Goal: Task Accomplishment & Management: Complete application form

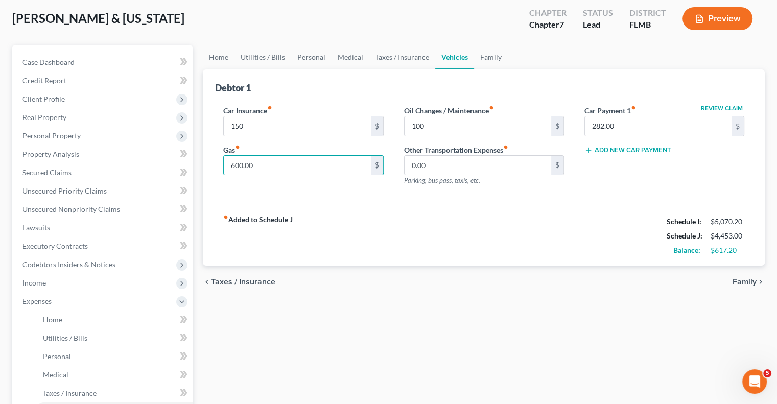
scroll to position [204, 0]
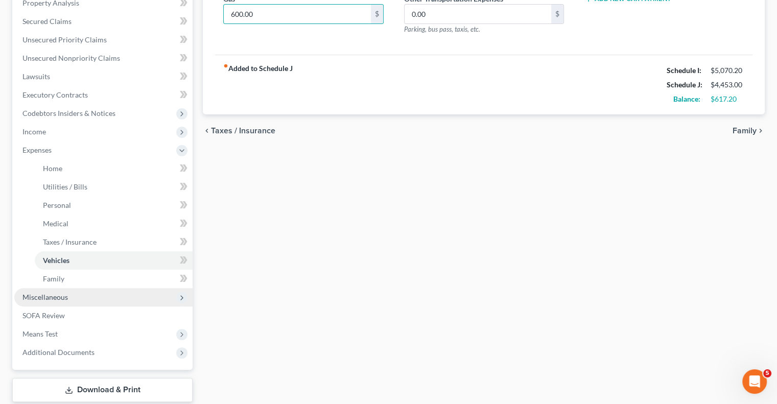
click at [61, 294] on span "Miscellaneous" at bounding box center [44, 297] width 45 height 9
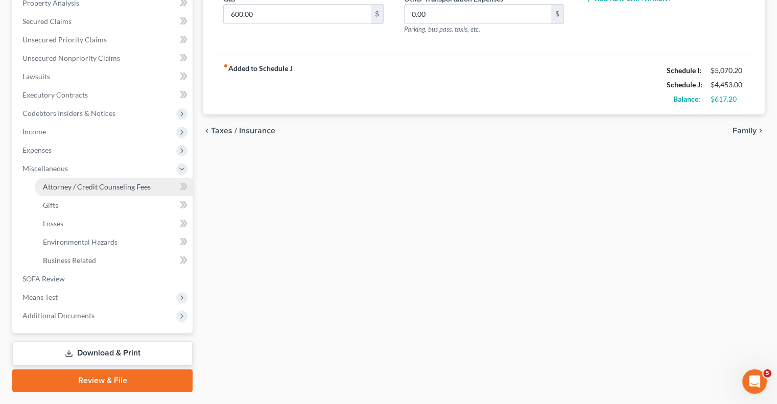
click at [99, 186] on span "Attorney / Credit Counseling Fees" at bounding box center [97, 186] width 108 height 9
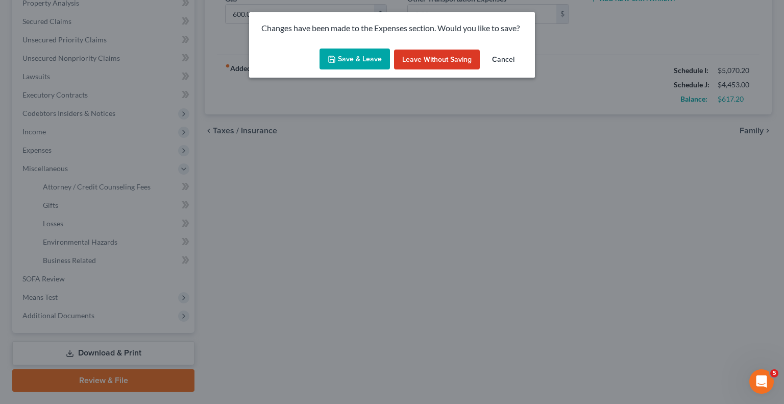
click at [345, 65] on button "Save & Leave" at bounding box center [355, 59] width 70 height 21
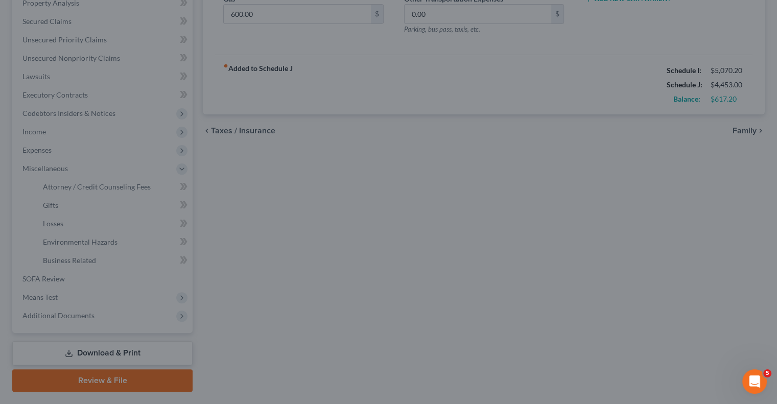
type input "150.00"
type input "100.00"
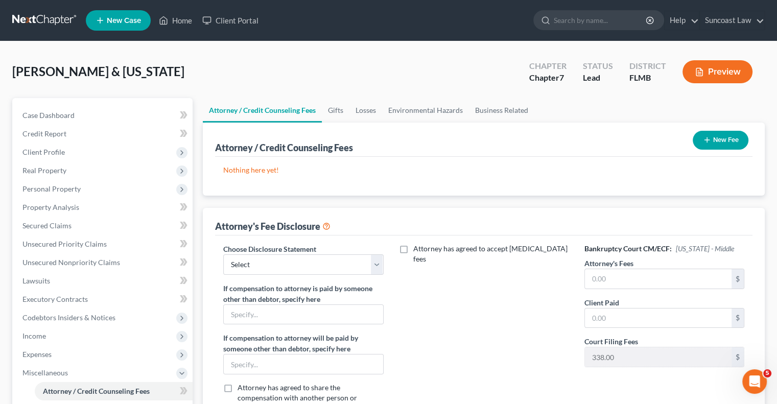
click at [720, 140] on button "New Fee" at bounding box center [720, 140] width 56 height 19
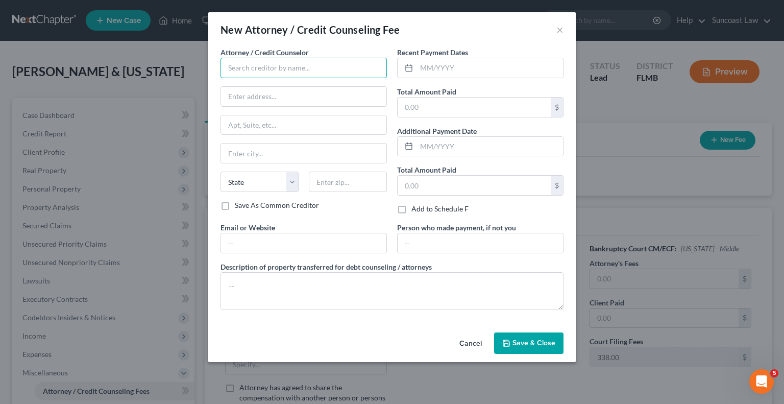
click at [280, 70] on input "text" at bounding box center [304, 68] width 166 height 20
type input "Suncoast Law"
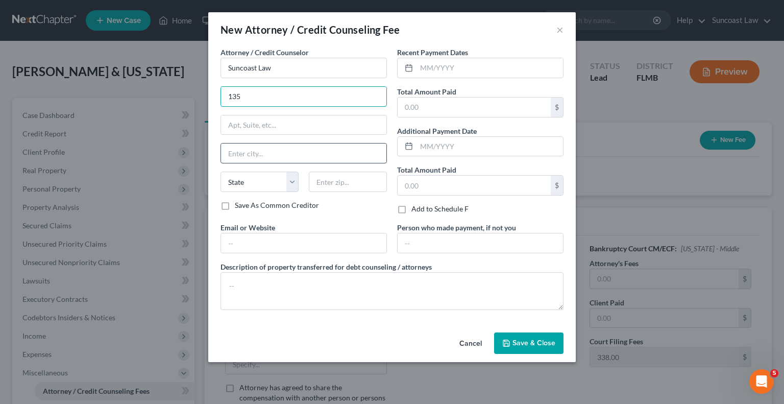
type input "[STREET_ADDRESS]"
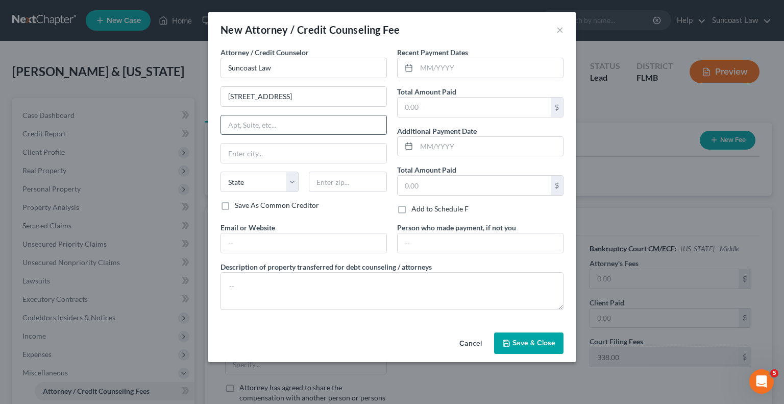
click at [295, 126] on input "text" at bounding box center [303, 124] width 165 height 19
type input "Suite 270"
click at [368, 187] on input "text" at bounding box center [348, 182] width 78 height 20
type input "32789"
type input "[GEOGRAPHIC_DATA]"
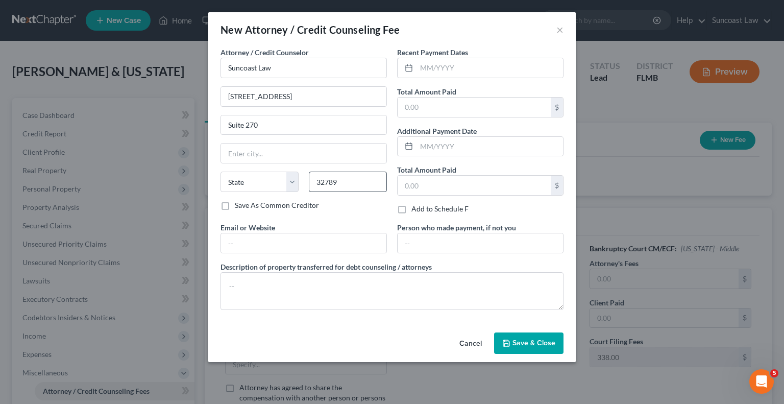
select select "9"
click at [480, 70] on input "text" at bounding box center [490, 67] width 147 height 19
type input "-"
type input "03/2025"
type input "2"
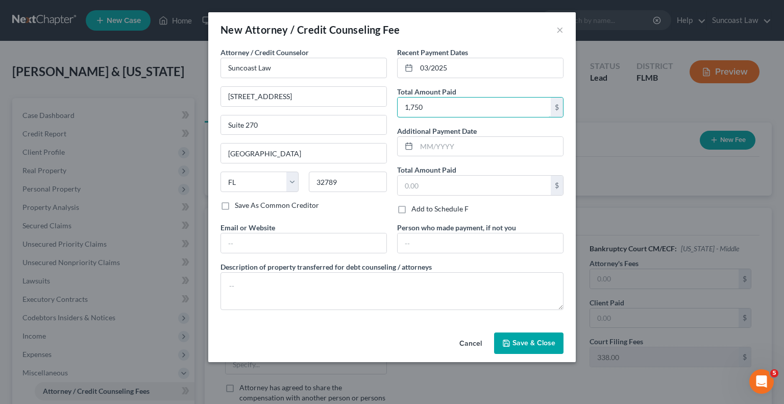
type input "1,750"
click at [532, 341] on span "Save & Close" at bounding box center [534, 343] width 43 height 9
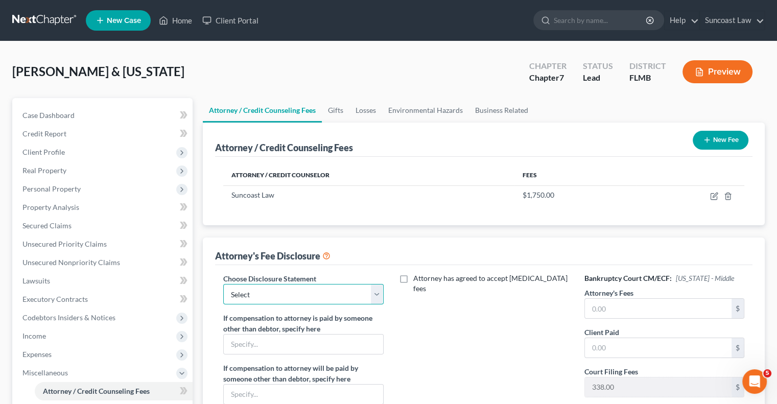
click at [272, 294] on select "Select Attorney" at bounding box center [303, 294] width 160 height 20
select select "0"
click at [223, 284] on select "Select Attorney" at bounding box center [303, 294] width 160 height 20
click at [632, 304] on input "text" at bounding box center [658, 308] width 147 height 19
type input "1,750"
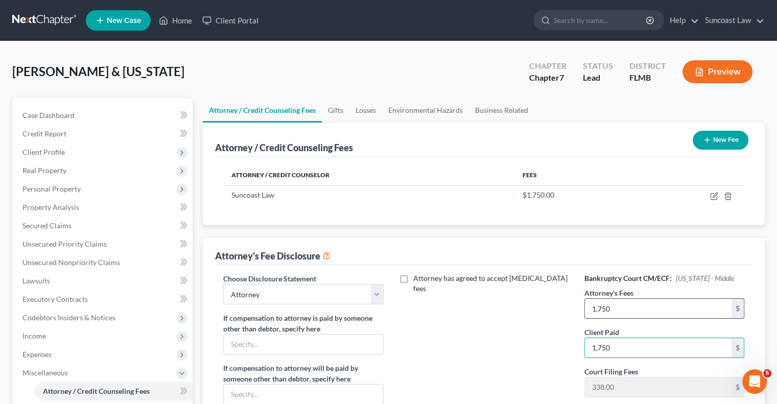
type input "1,750"
click at [719, 134] on button "New Fee" at bounding box center [720, 140] width 56 height 19
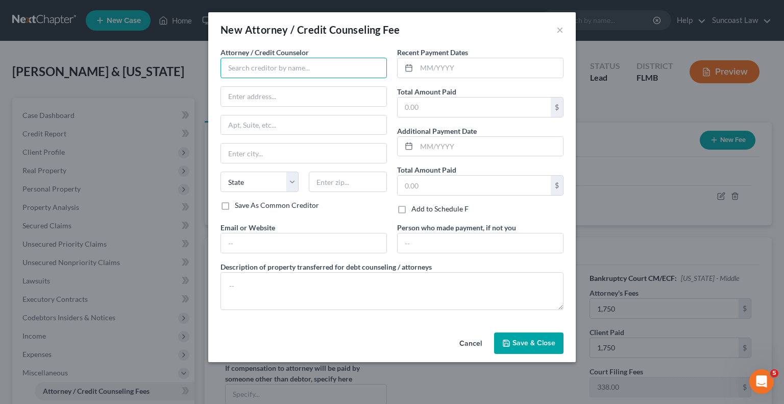
click at [259, 67] on input "text" at bounding box center [304, 68] width 166 height 20
type input "Dollar Learning Foundation"
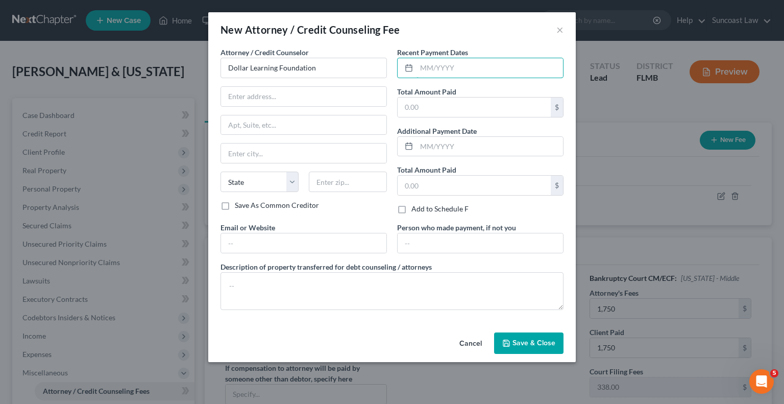
drag, startPoint x: 435, startPoint y: 66, endPoint x: 423, endPoint y: 54, distance: 17.0
click at [435, 66] on input "text" at bounding box center [490, 67] width 147 height 19
type input "05/2025"
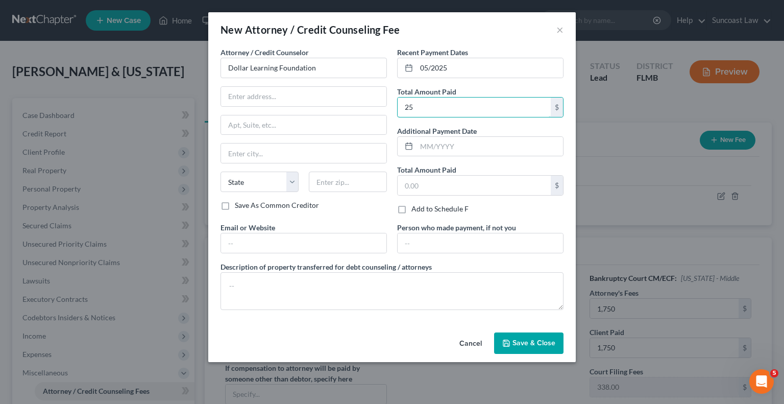
type input "25"
click at [526, 343] on span "Save & Close" at bounding box center [534, 343] width 43 height 9
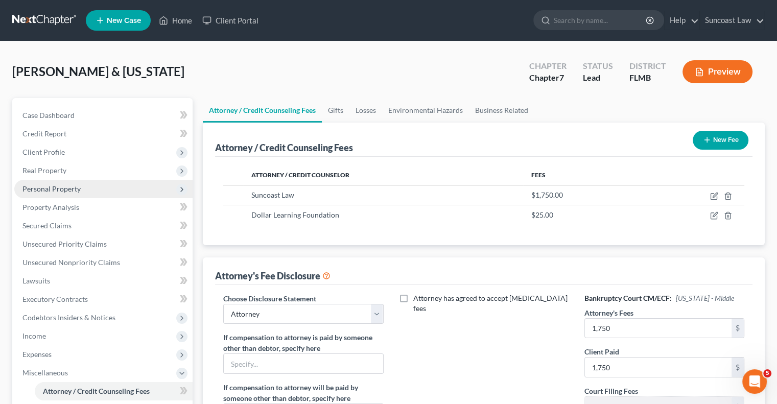
click at [69, 186] on span "Personal Property" at bounding box center [51, 188] width 58 height 9
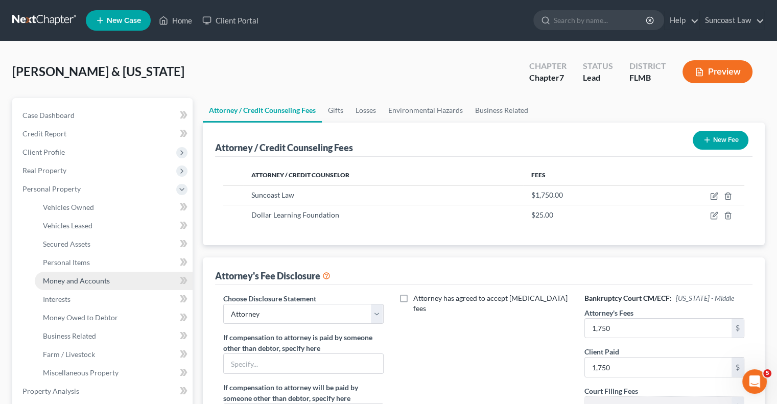
click at [102, 281] on span "Money and Accounts" at bounding box center [76, 280] width 67 height 9
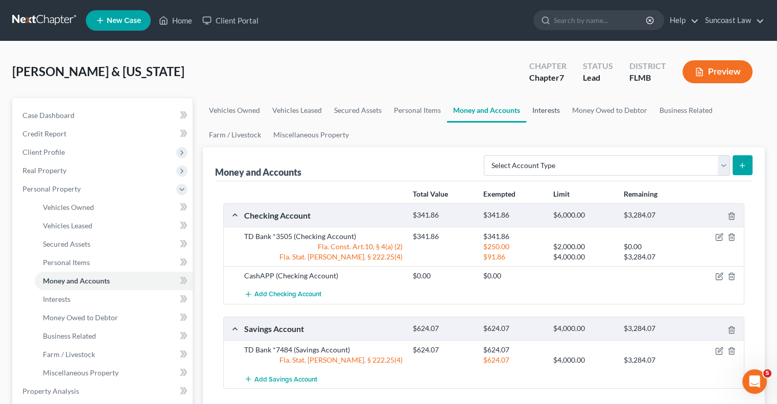
click at [545, 111] on link "Interests" at bounding box center [546, 110] width 40 height 25
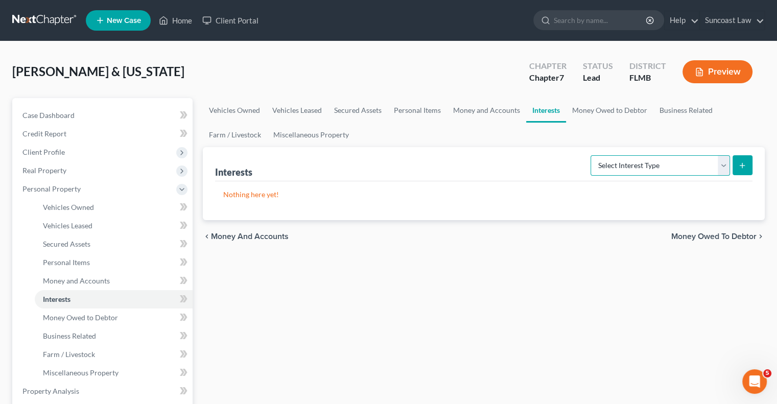
click at [641, 169] on select "Select Interest Type 401K (A/B: 21) Annuity (A/B: 23) Bond (A/B: 18) Education …" at bounding box center [659, 165] width 139 height 20
select select "401k"
click at [592, 155] on select "Select Interest Type 401K (A/B: 21) Annuity (A/B: 23) Bond (A/B: 18) Education …" at bounding box center [659, 165] width 139 height 20
click at [739, 163] on icon "submit" at bounding box center [742, 165] width 8 height 8
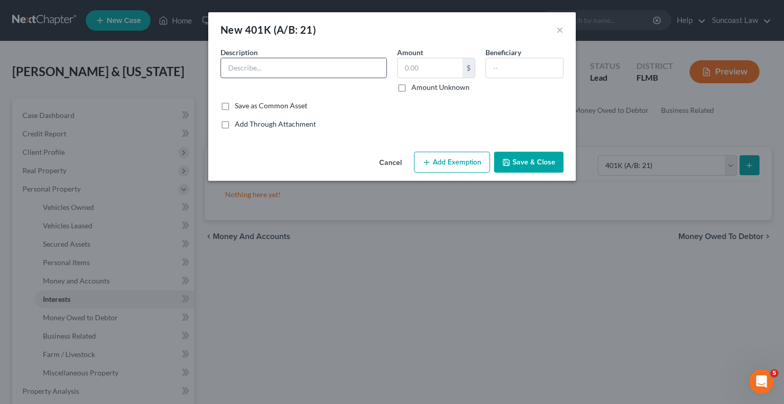
click at [279, 68] on input "text" at bounding box center [303, 67] width 165 height 19
type input "AT&T"
type input "1,884.58"
click at [459, 163] on button "Add Exemption" at bounding box center [452, 162] width 76 height 21
select select "2"
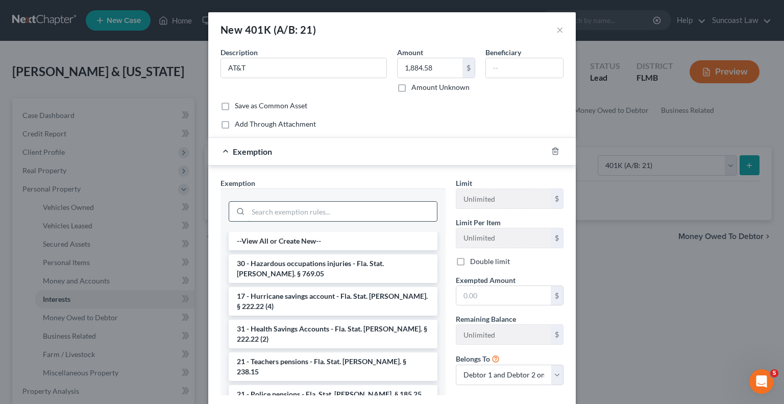
click at [284, 212] on input "search" at bounding box center [342, 211] width 189 height 19
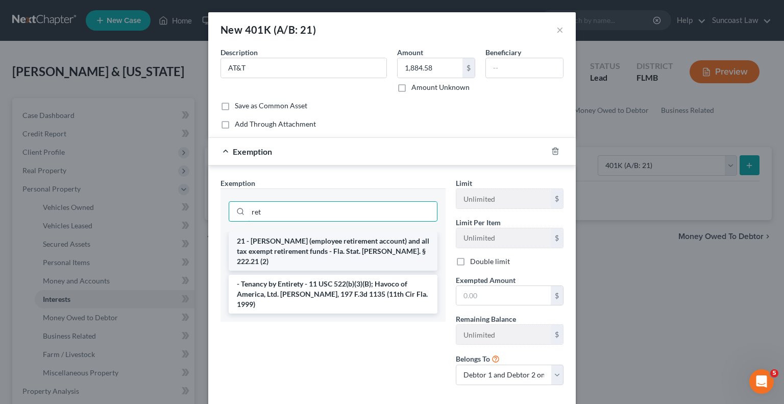
type input "ret"
click at [302, 244] on li "21 - [PERSON_NAME] (employee retirement account) and all tax exempt retirement …" at bounding box center [333, 251] width 209 height 39
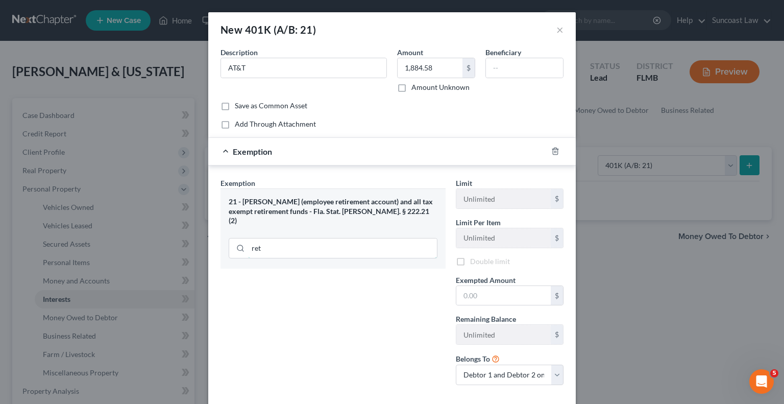
click at [302, 244] on input "ret" at bounding box center [342, 247] width 189 height 19
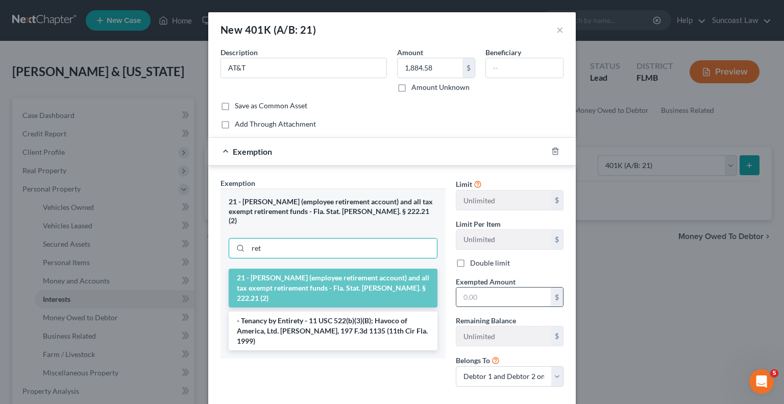
drag, startPoint x: 494, startPoint y: 298, endPoint x: 498, endPoint y: 290, distance: 9.6
click at [494, 298] on input "text" at bounding box center [504, 296] width 94 height 19
type input "1,884.58"
drag, startPoint x: 512, startPoint y: 369, endPoint x: 513, endPoint y: 375, distance: 6.3
click at [512, 369] on select "Debtor 1 only Debtor 2 only Debtor 1 and Debtor 2 only" at bounding box center [510, 376] width 108 height 20
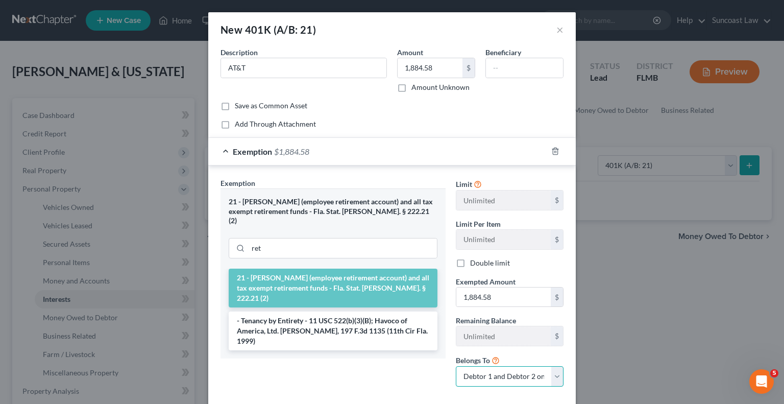
select select "1"
click at [456, 366] on select "Debtor 1 only Debtor 2 only Debtor 1 and Debtor 2 only" at bounding box center [510, 376] width 108 height 20
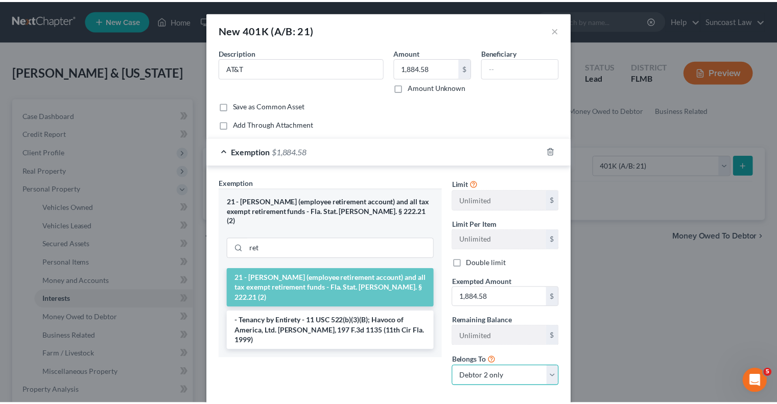
scroll to position [54, 0]
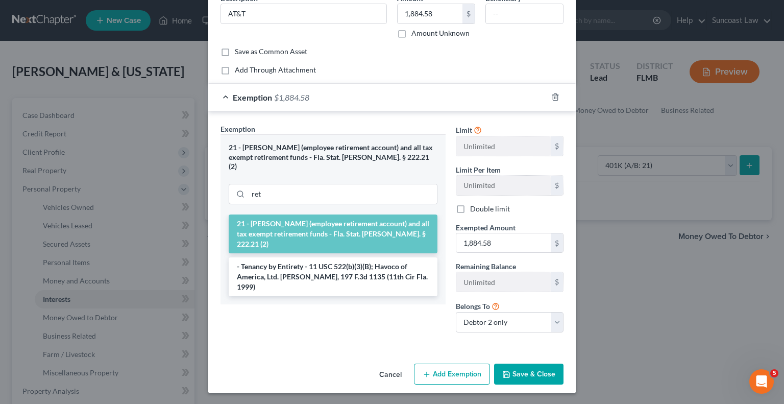
click at [541, 375] on button "Save & Close" at bounding box center [528, 374] width 69 height 21
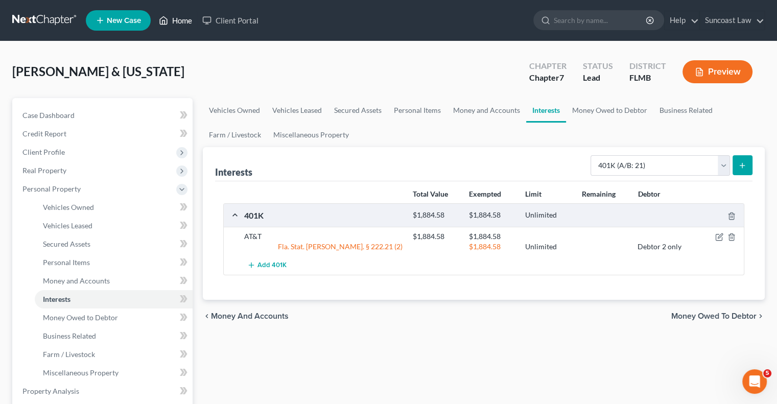
click at [192, 17] on link "Home" at bounding box center [175, 20] width 43 height 18
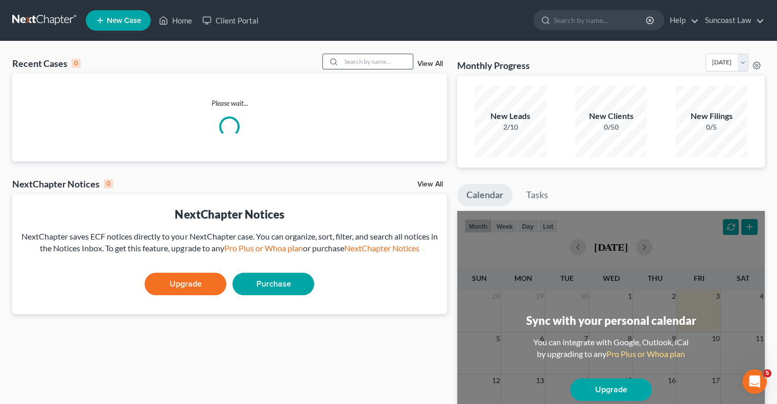
click at [352, 64] on input "search" at bounding box center [376, 61] width 71 height 15
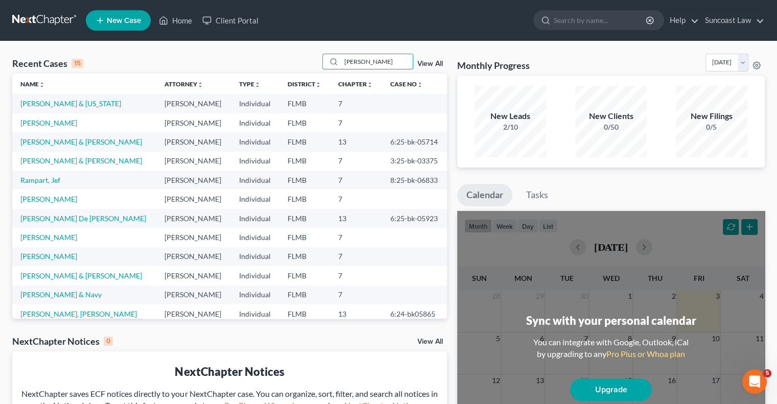
type input "[PERSON_NAME]"
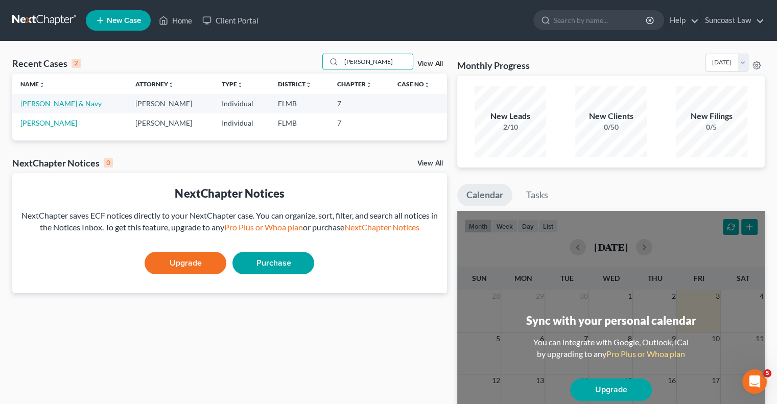
click at [40, 106] on link "[PERSON_NAME] & Navy" at bounding box center [60, 103] width 81 height 9
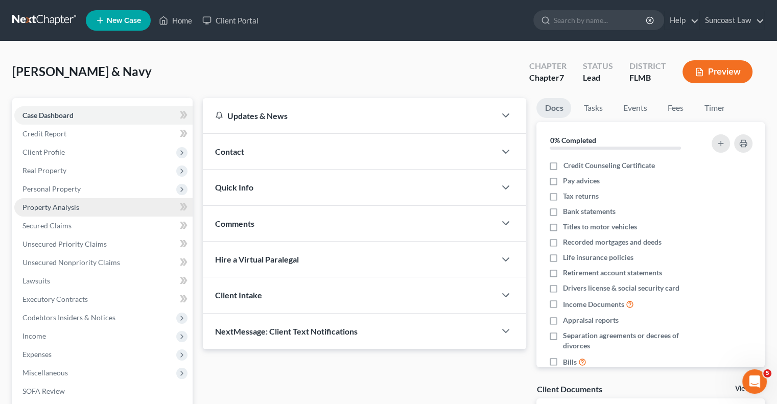
click at [71, 213] on link "Property Analysis" at bounding box center [103, 207] width 178 height 18
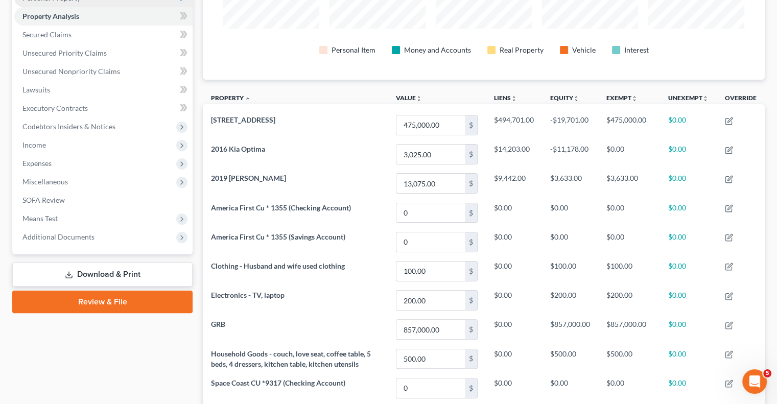
scroll to position [39, 0]
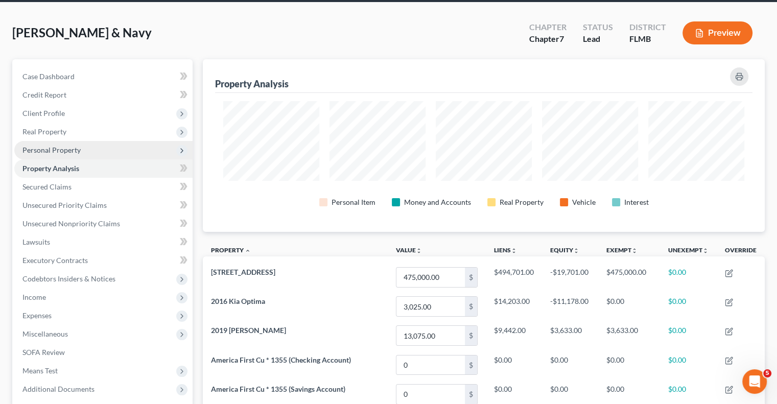
click at [91, 151] on span "Personal Property" at bounding box center [103, 150] width 178 height 18
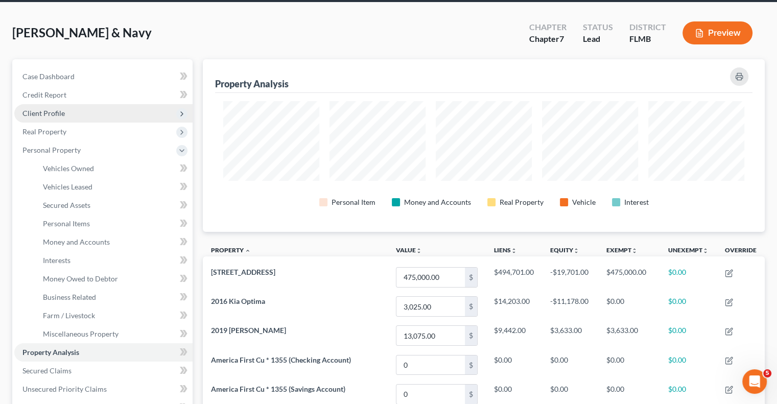
click at [54, 115] on span "Client Profile" at bounding box center [43, 113] width 42 height 9
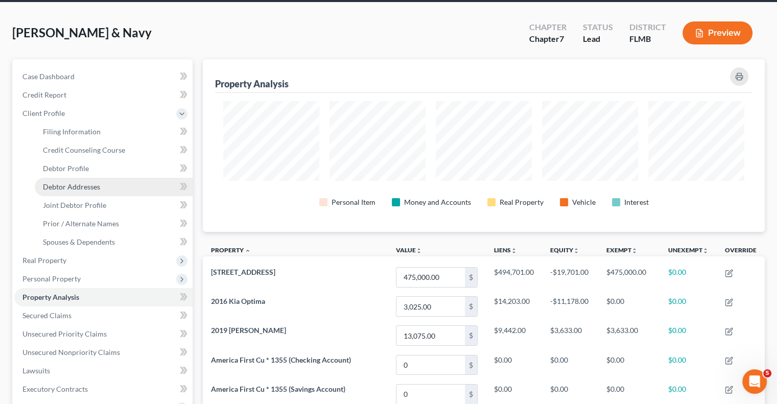
click at [98, 185] on span "Debtor Addresses" at bounding box center [71, 186] width 57 height 9
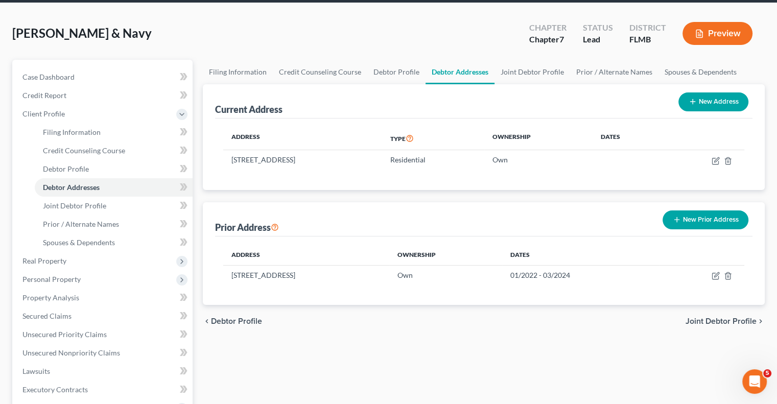
scroll to position [267, 0]
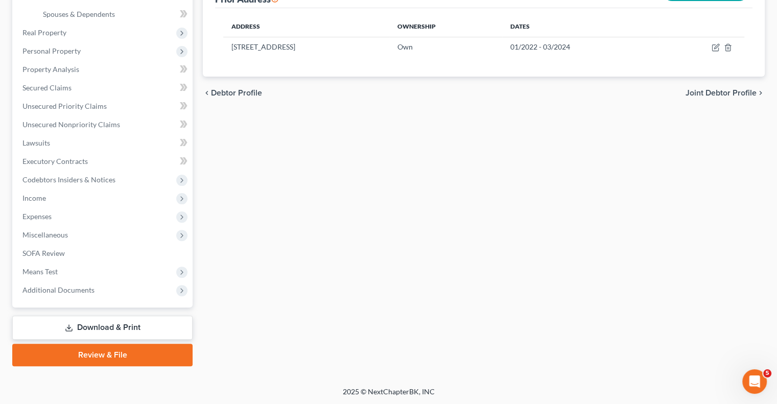
drag, startPoint x: 121, startPoint y: 330, endPoint x: 174, endPoint y: 324, distance: 54.0
click at [121, 329] on link "Download & Print" at bounding box center [102, 328] width 180 height 24
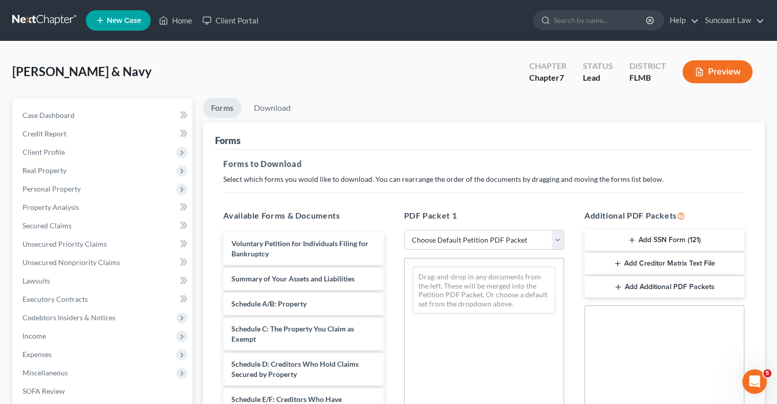
click at [476, 235] on select "Choose Default Petition PDF Packet Complete Bankruptcy Petition (all forms and …" at bounding box center [484, 240] width 160 height 20
select select "0"
click at [404, 230] on select "Choose Default Petition PDF Packet Complete Bankruptcy Petition (all forms and …" at bounding box center [484, 240] width 160 height 20
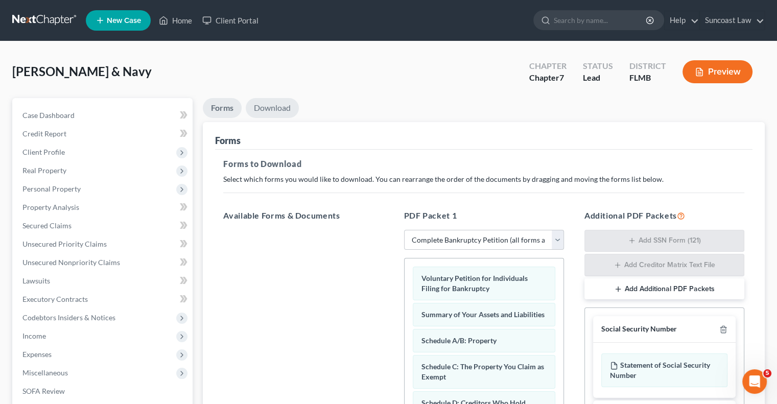
click at [281, 103] on link "Download" at bounding box center [272, 108] width 53 height 20
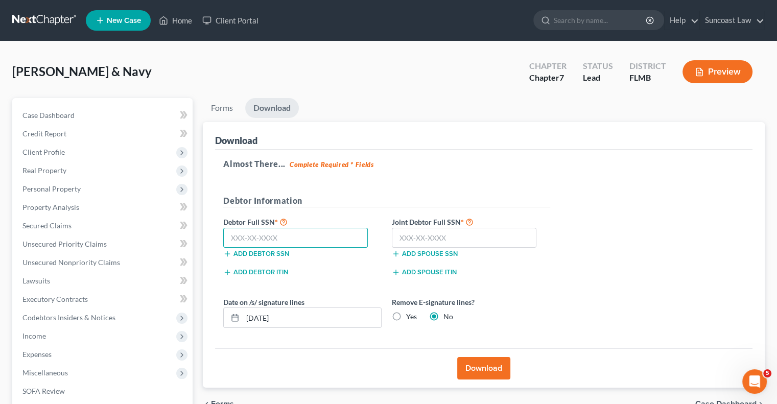
click at [307, 236] on input "text" at bounding box center [295, 238] width 145 height 20
type input "528-91-6466"
click at [436, 232] on input "text" at bounding box center [464, 238] width 145 height 20
type input "646-16-9860"
drag, startPoint x: 292, startPoint y: 320, endPoint x: 258, endPoint y: 323, distance: 34.4
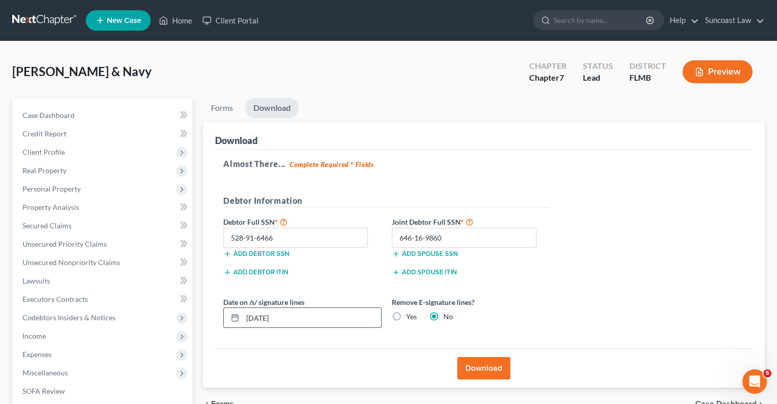
click at [258, 323] on input "[DATE]" at bounding box center [312, 317] width 138 height 19
type input "[DATE]"
click at [406, 315] on label "Yes" at bounding box center [411, 316] width 11 height 10
click at [410, 315] on input "Yes" at bounding box center [413, 314] width 7 height 7
radio input "true"
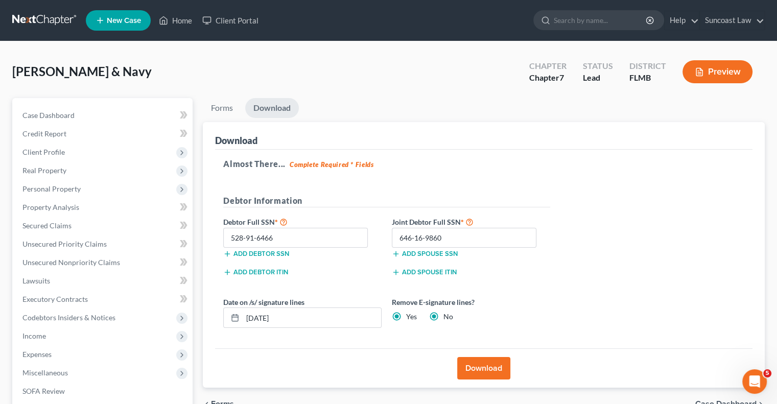
radio input "false"
click at [491, 371] on button "Download" at bounding box center [483, 368] width 53 height 22
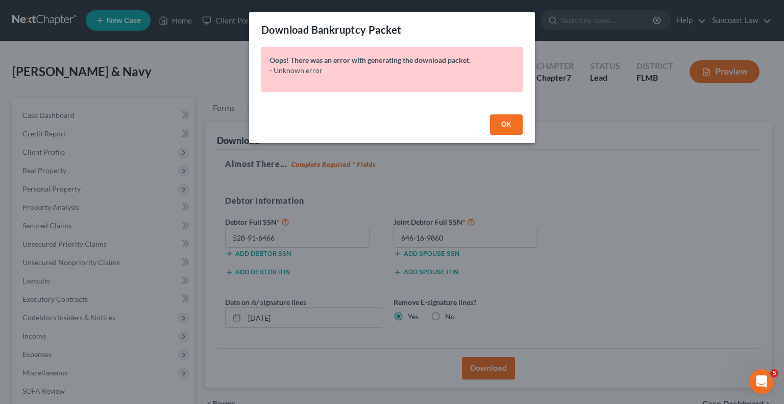
click at [513, 126] on button "OK" at bounding box center [506, 124] width 33 height 20
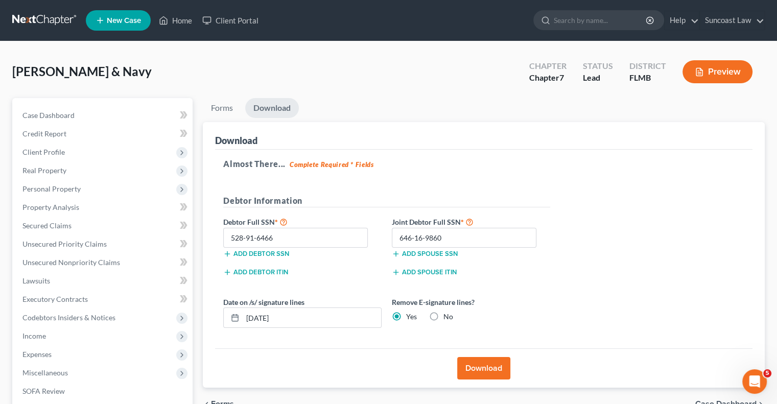
click at [494, 365] on button "Download" at bounding box center [483, 368] width 53 height 22
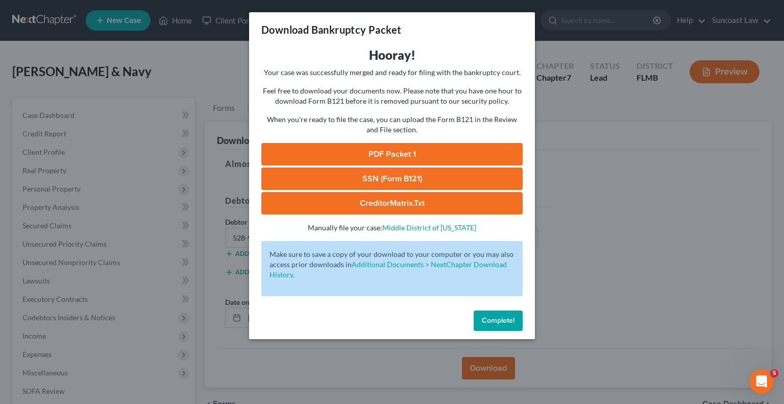
click at [388, 175] on link "SSN (Form B121)" at bounding box center [391, 178] width 261 height 22
click at [425, 151] on link "PDF Packet 1" at bounding box center [391, 154] width 261 height 22
drag, startPoint x: 494, startPoint y: 319, endPoint x: 506, endPoint y: 312, distance: 13.0
click at [494, 319] on span "Complete!" at bounding box center [498, 320] width 33 height 9
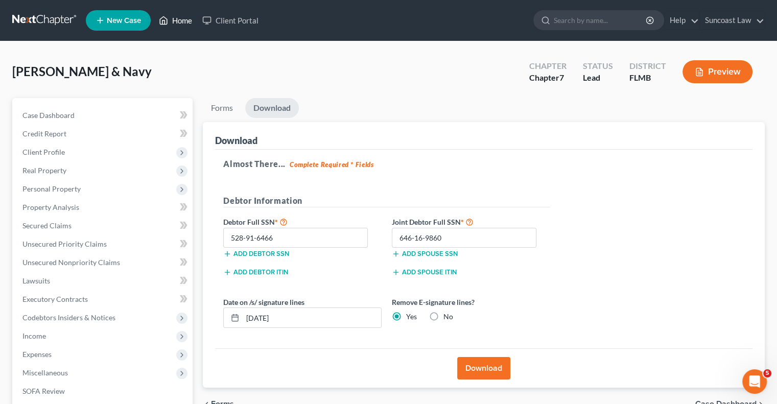
click at [186, 18] on link "Home" at bounding box center [175, 20] width 43 height 18
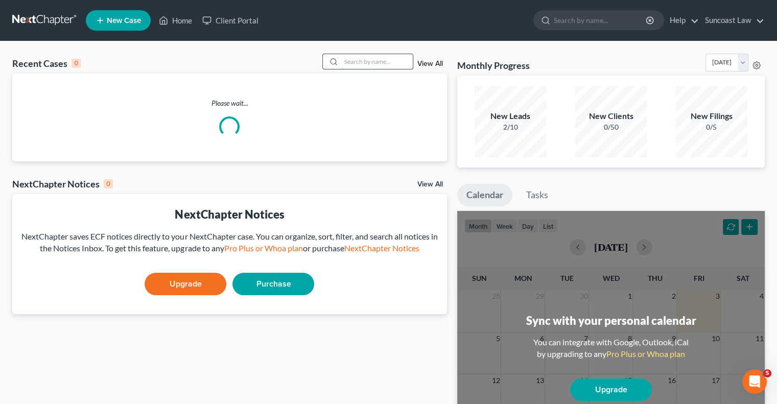
click at [388, 59] on input "search" at bounding box center [376, 61] width 71 height 15
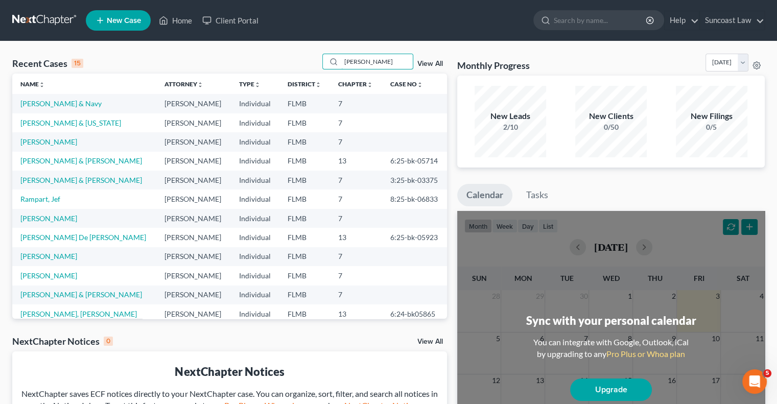
type input "[PERSON_NAME]"
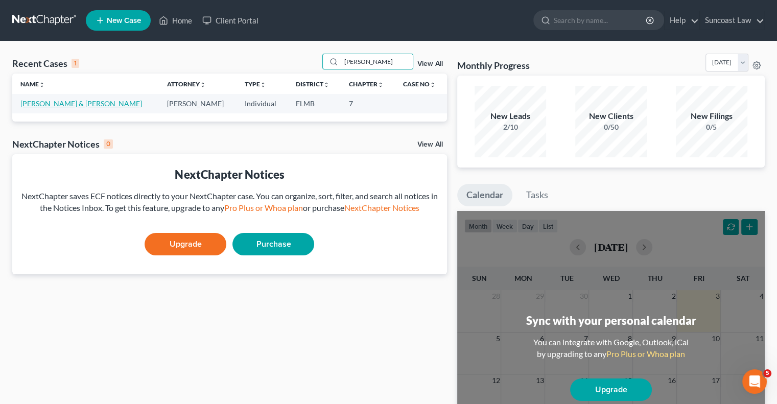
click at [54, 104] on link "[PERSON_NAME] & [PERSON_NAME]" at bounding box center [81, 103] width 122 height 9
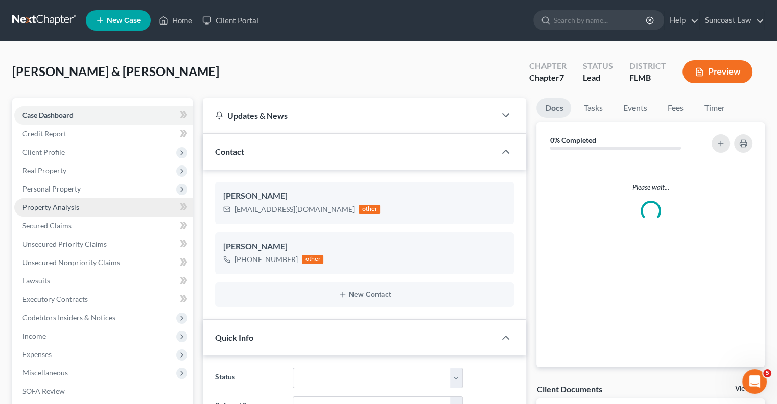
click at [68, 203] on span "Property Analysis" at bounding box center [50, 207] width 57 height 9
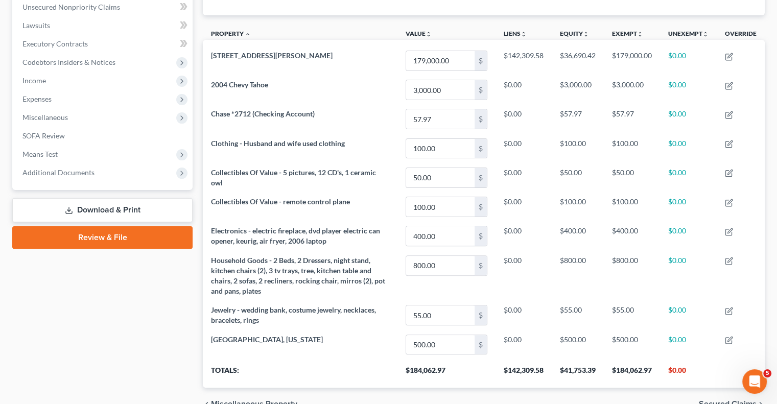
scroll to position [102, 0]
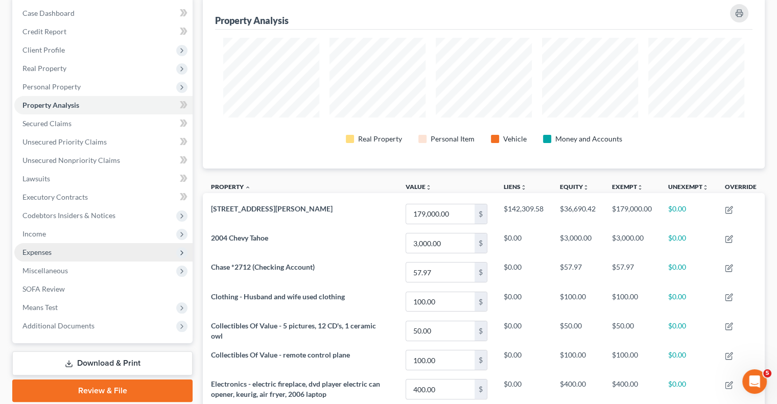
click at [59, 251] on span "Expenses" at bounding box center [103, 252] width 178 height 18
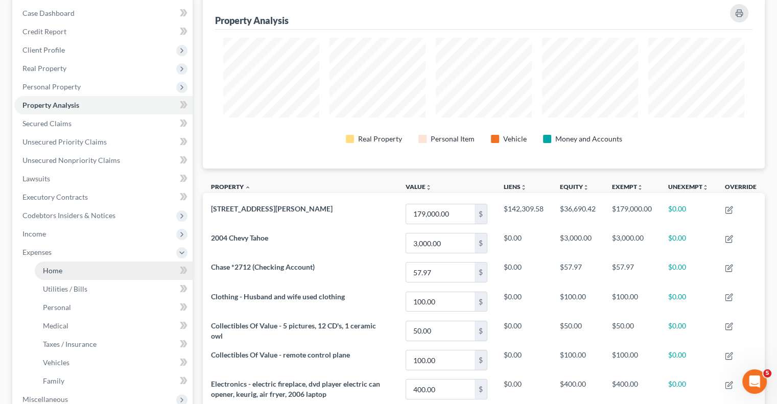
click at [76, 265] on link "Home" at bounding box center [114, 270] width 158 height 18
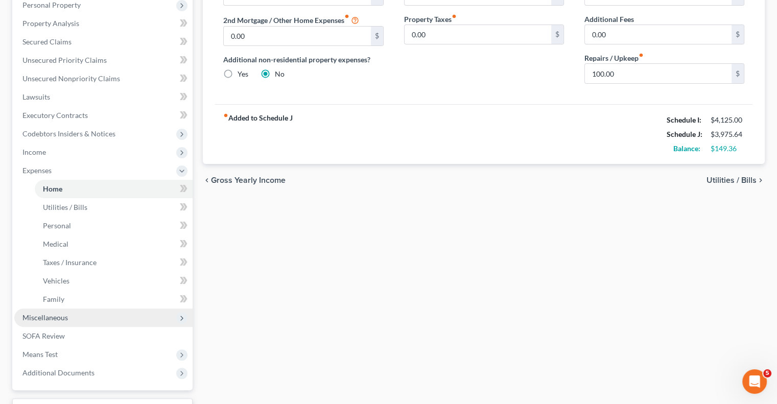
scroll to position [204, 0]
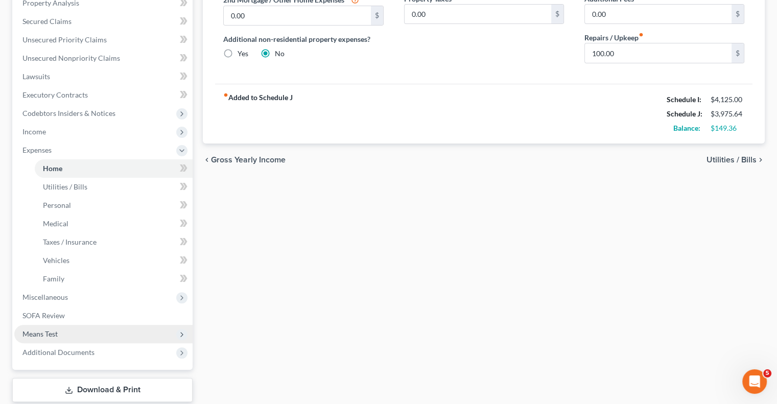
click at [62, 327] on span "Means Test" at bounding box center [103, 334] width 178 height 18
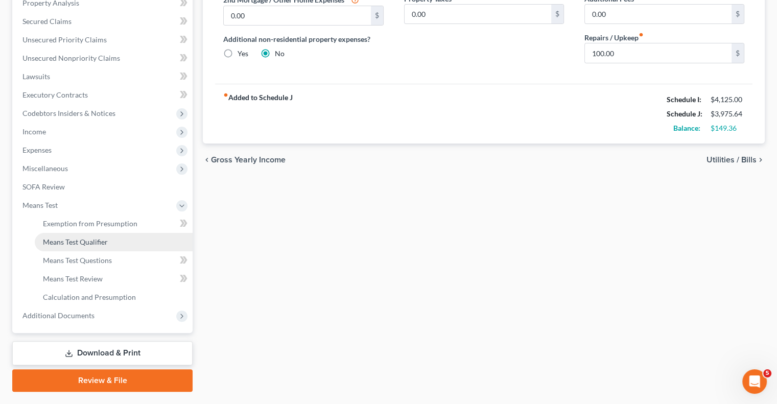
click at [88, 238] on span "Means Test Qualifier" at bounding box center [75, 241] width 65 height 9
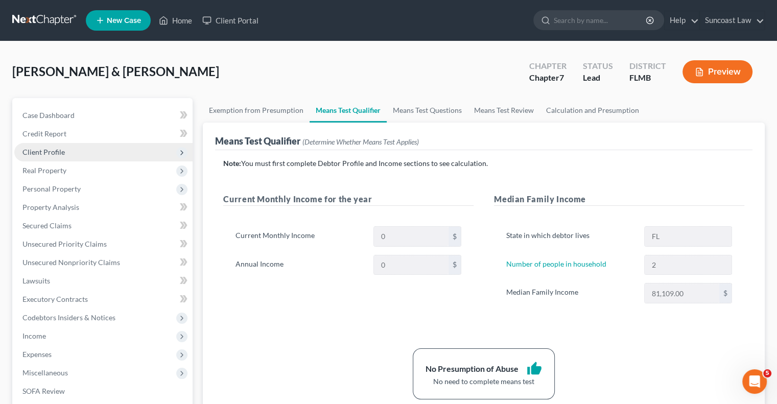
click at [52, 157] on span "Client Profile" at bounding box center [103, 152] width 178 height 18
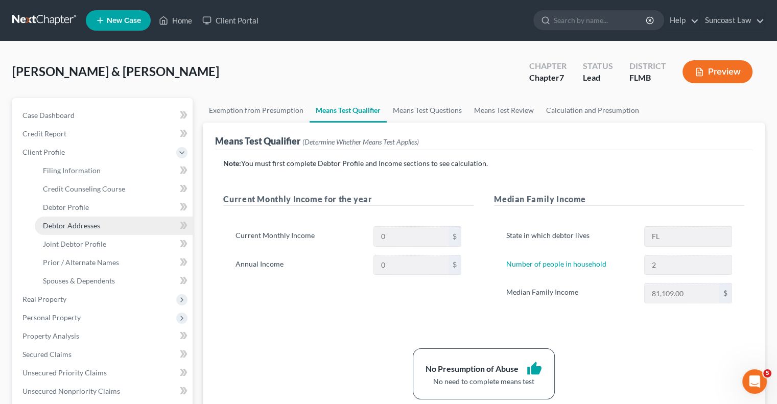
click at [90, 230] on link "Debtor Addresses" at bounding box center [114, 226] width 158 height 18
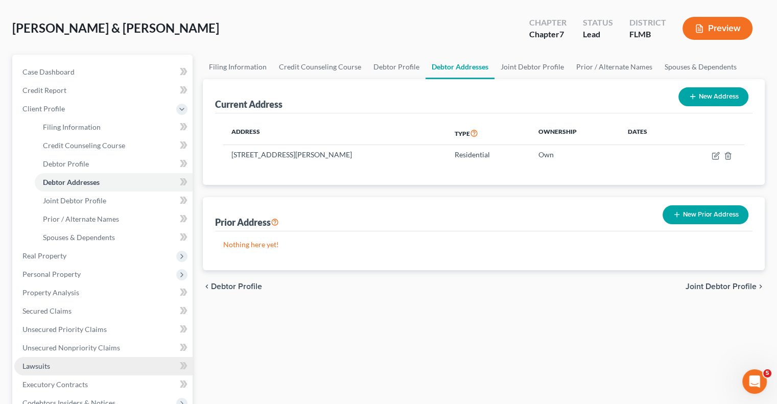
scroll to position [267, 0]
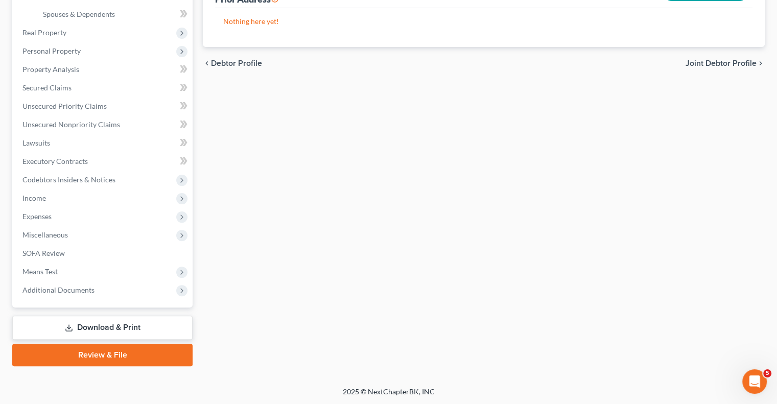
drag, startPoint x: 94, startPoint y: 327, endPoint x: 153, endPoint y: 327, distance: 58.7
click at [94, 327] on link "Download & Print" at bounding box center [102, 328] width 180 height 24
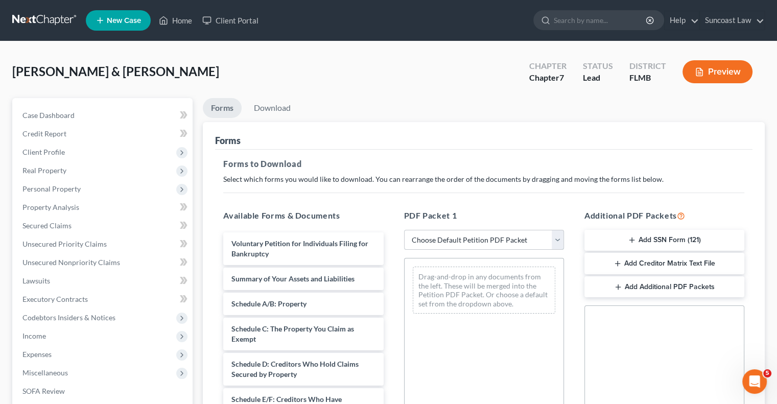
click at [454, 241] on select "Choose Default Petition PDF Packet Complete Bankruptcy Petition (all forms and …" at bounding box center [484, 240] width 160 height 20
select select "0"
click at [404, 230] on select "Choose Default Petition PDF Packet Complete Bankruptcy Petition (all forms and …" at bounding box center [484, 240] width 160 height 20
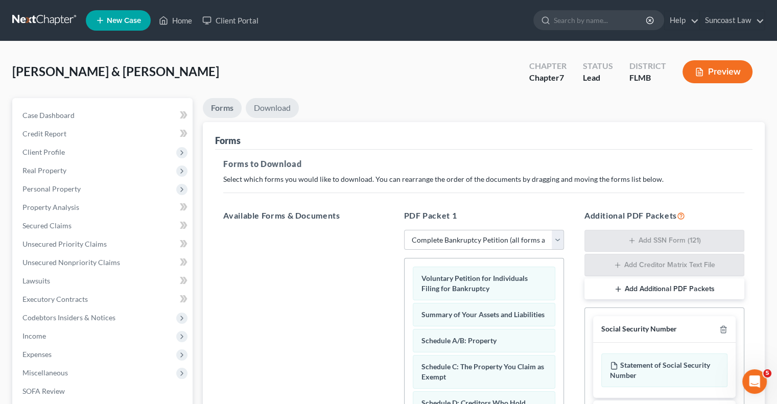
click at [276, 111] on link "Download" at bounding box center [272, 108] width 53 height 20
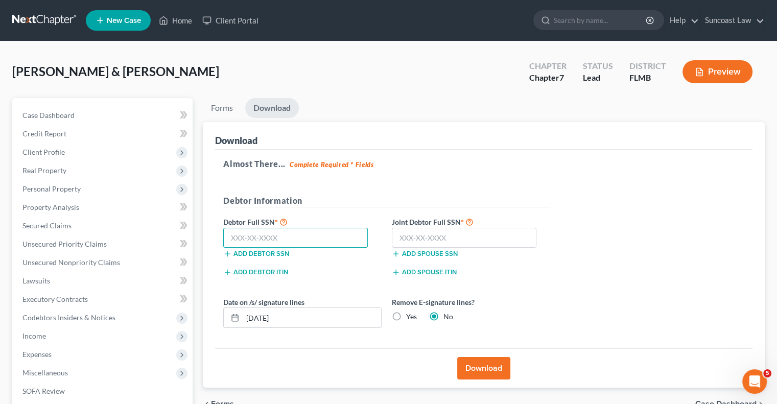
click at [284, 232] on input "text" at bounding box center [295, 238] width 145 height 20
type input "513-56-8038"
click at [450, 230] on input "text" at bounding box center [464, 238] width 145 height 20
type input "509-56-5426"
drag, startPoint x: 291, startPoint y: 316, endPoint x: 257, endPoint y: 316, distance: 33.2
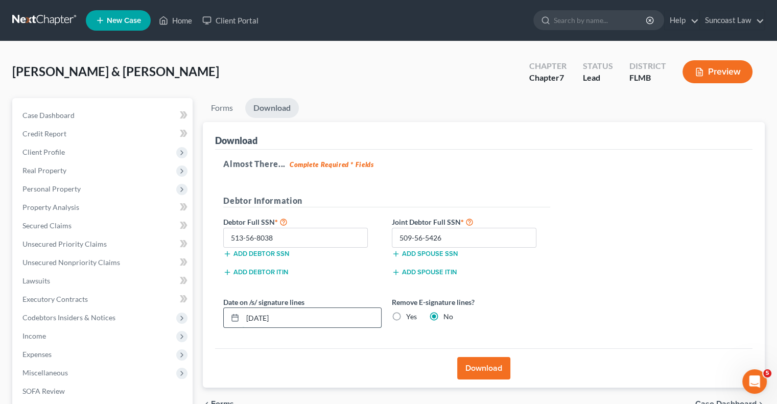
click at [257, 316] on input "[DATE]" at bounding box center [312, 317] width 138 height 19
type input "[DATE]"
click at [406, 316] on label "Yes" at bounding box center [411, 316] width 11 height 10
click at [410, 316] on input "Yes" at bounding box center [413, 314] width 7 height 7
radio input "true"
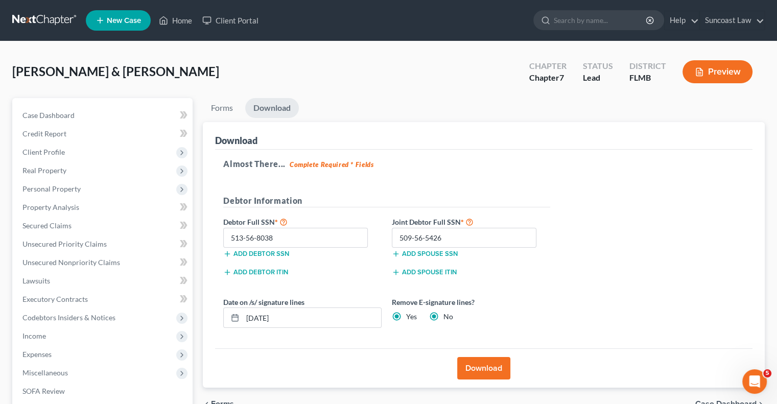
radio input "false"
click at [490, 367] on button "Download" at bounding box center [483, 368] width 53 height 22
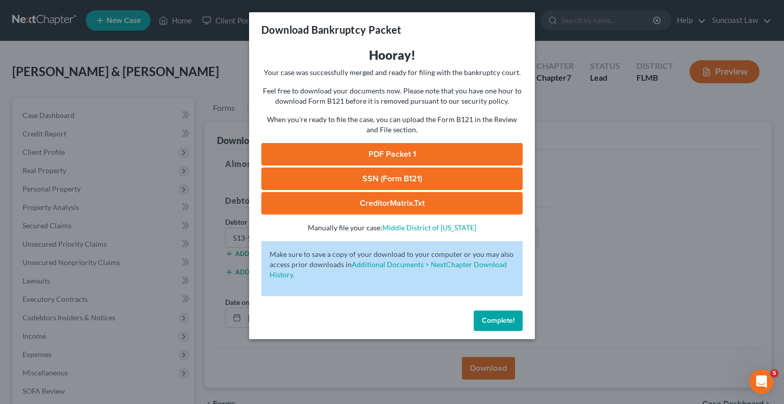
click at [442, 181] on link "SSN (Form B121)" at bounding box center [391, 178] width 261 height 22
click at [416, 153] on link "PDF Packet 1" at bounding box center [391, 154] width 261 height 22
click at [501, 326] on button "Complete!" at bounding box center [498, 320] width 49 height 20
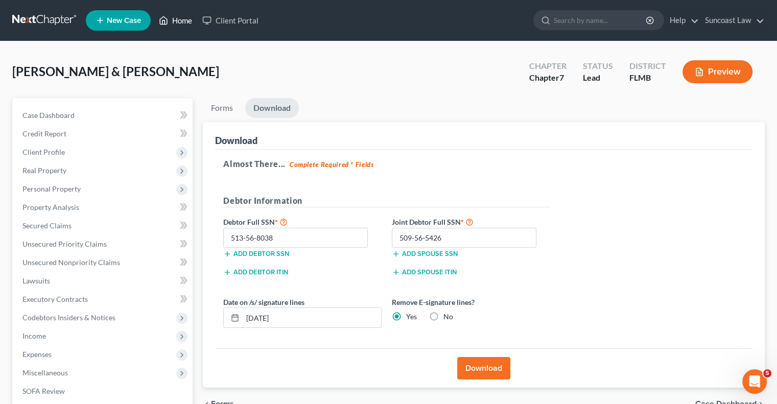
click at [187, 18] on link "Home" at bounding box center [175, 20] width 43 height 18
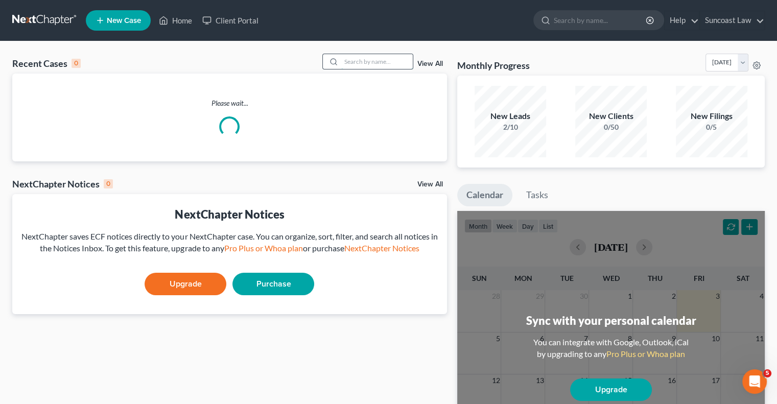
click at [372, 58] on input "search" at bounding box center [376, 61] width 71 height 15
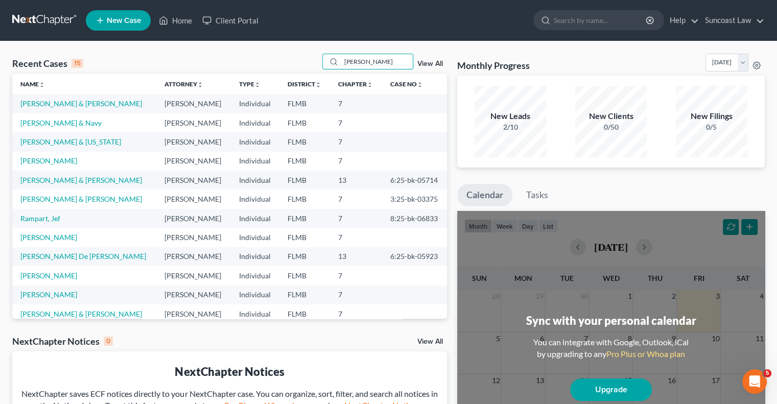
type input "[PERSON_NAME]"
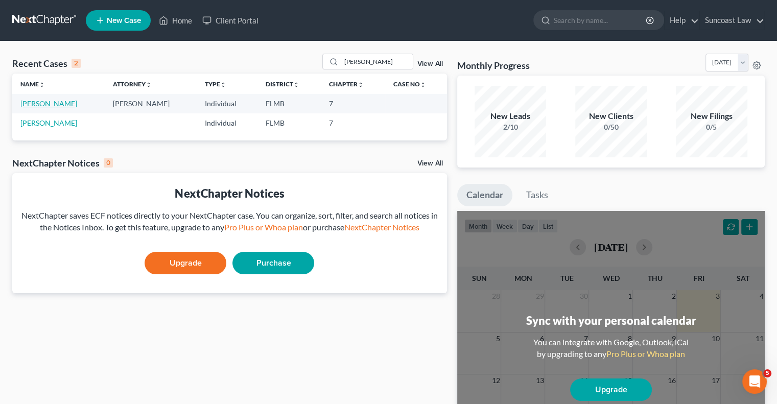
click at [60, 106] on link "[PERSON_NAME]" at bounding box center [48, 103] width 57 height 9
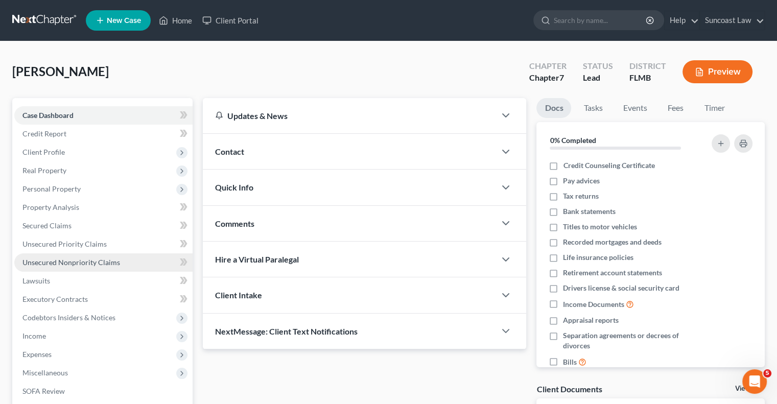
click at [78, 262] on span "Unsecured Nonpriority Claims" at bounding box center [71, 262] width 98 height 9
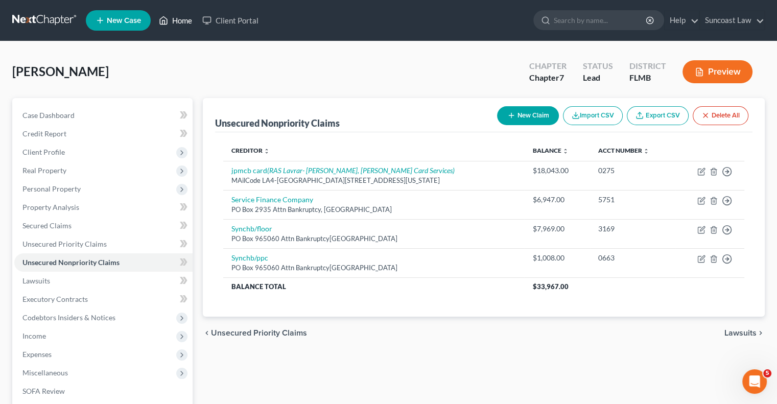
click at [183, 18] on link "Home" at bounding box center [175, 20] width 43 height 18
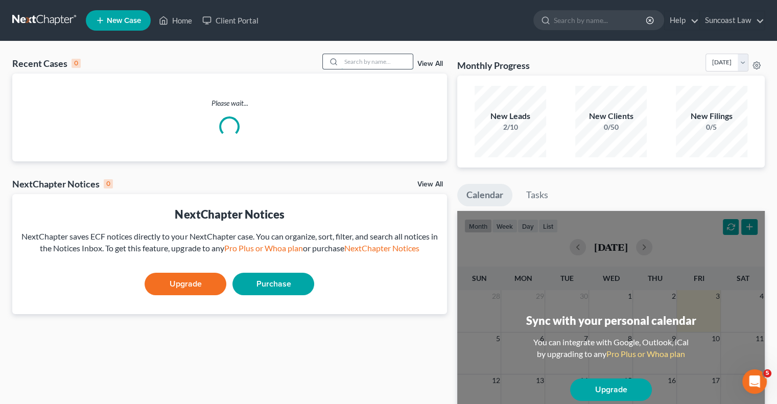
click at [358, 59] on input "search" at bounding box center [376, 61] width 71 height 15
type input "weeks"
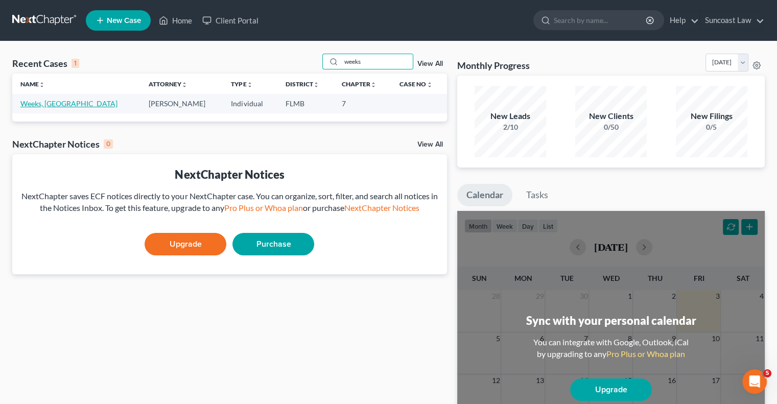
click at [60, 102] on link "Weeks, [GEOGRAPHIC_DATA]" at bounding box center [68, 103] width 97 height 9
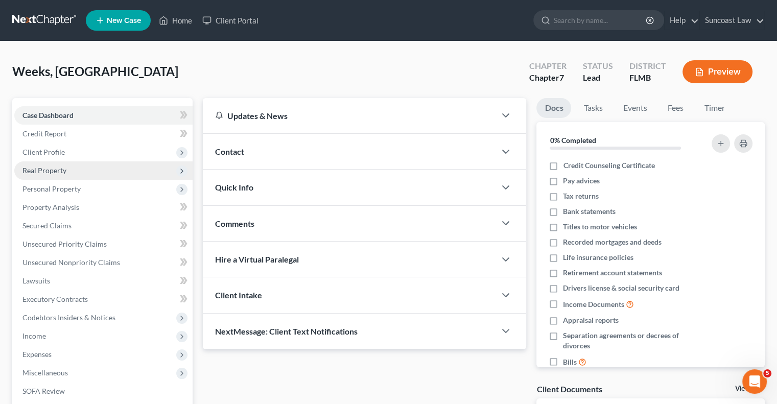
drag, startPoint x: 55, startPoint y: 154, endPoint x: 65, endPoint y: 164, distance: 13.7
click at [55, 154] on span "Client Profile" at bounding box center [43, 152] width 42 height 9
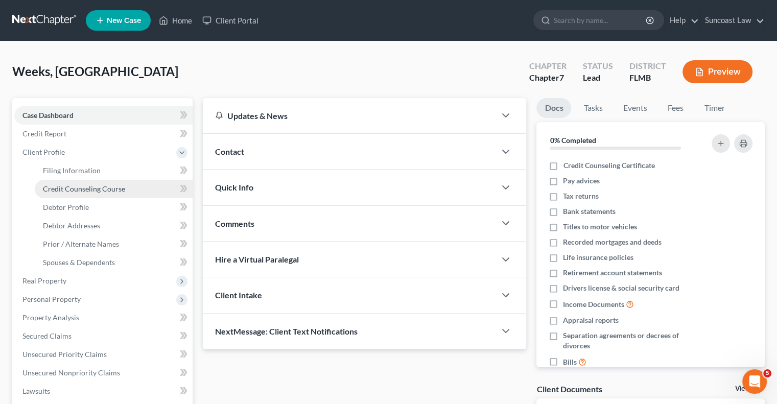
click at [94, 192] on span "Credit Counseling Course" at bounding box center [84, 188] width 82 height 9
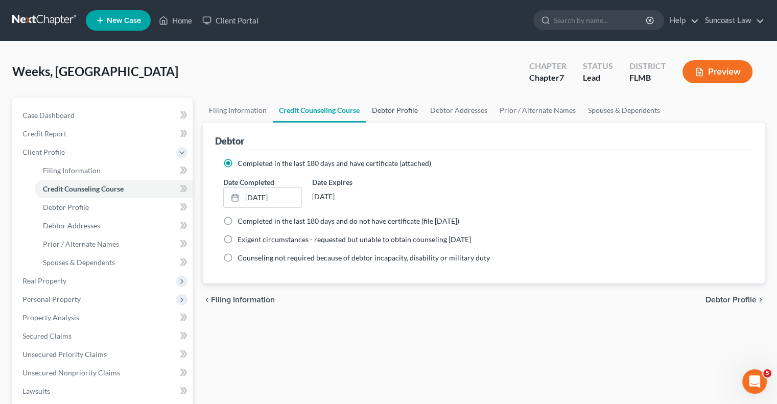
click at [398, 106] on link "Debtor Profile" at bounding box center [395, 110] width 58 height 25
select select "0"
select select "4"
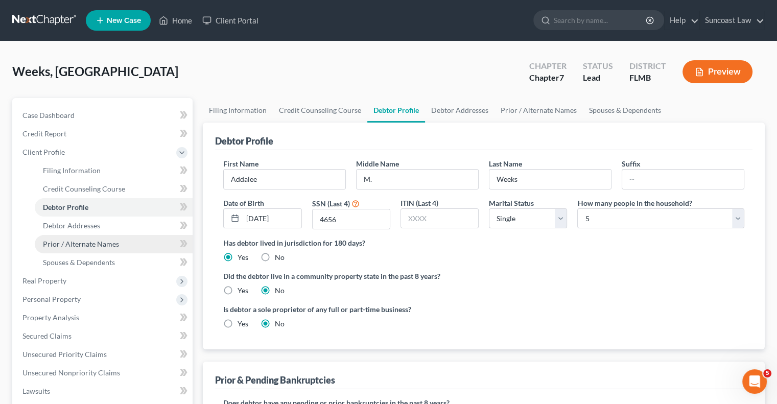
click at [91, 245] on span "Prior / Alternate Names" at bounding box center [81, 243] width 76 height 9
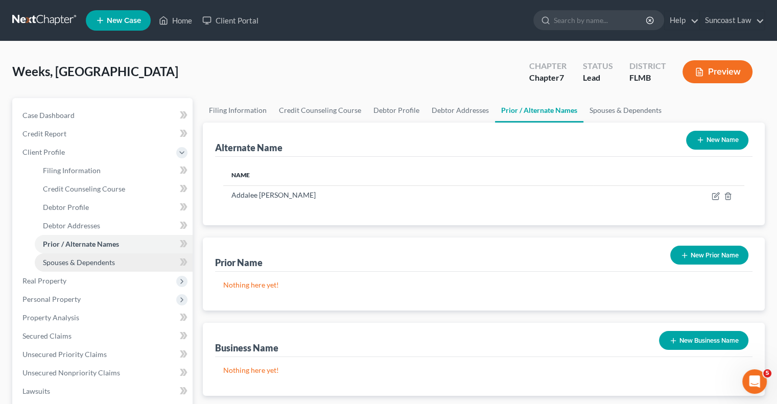
click at [98, 263] on span "Spouses & Dependents" at bounding box center [79, 262] width 72 height 9
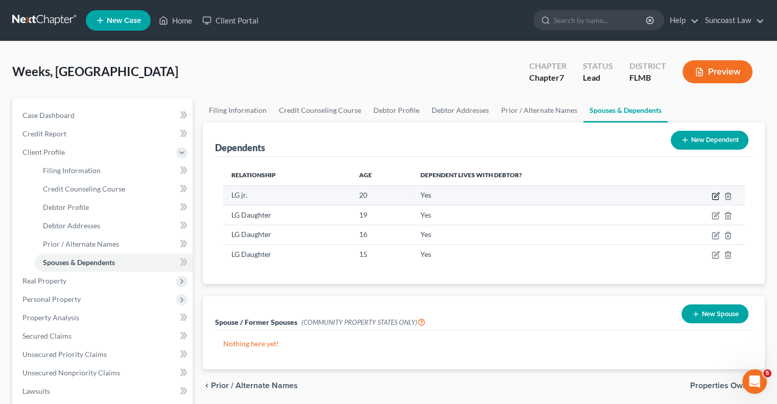
click at [717, 195] on icon "button" at bounding box center [716, 195] width 5 height 5
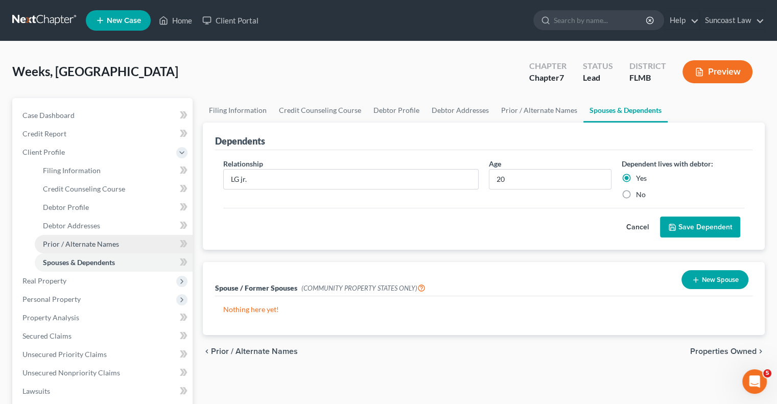
click at [104, 243] on span "Prior / Alternate Names" at bounding box center [81, 243] width 76 height 9
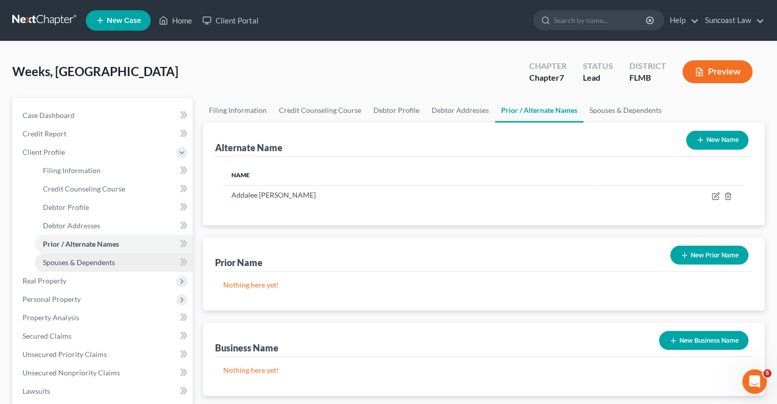
click at [109, 265] on span "Spouses & Dependents" at bounding box center [79, 262] width 72 height 9
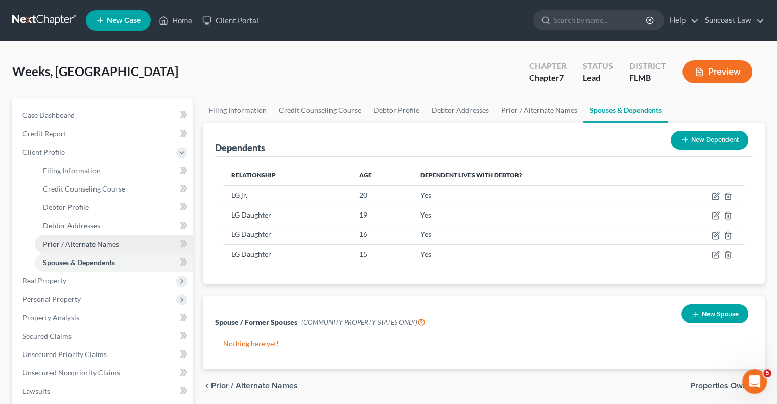
scroll to position [51, 0]
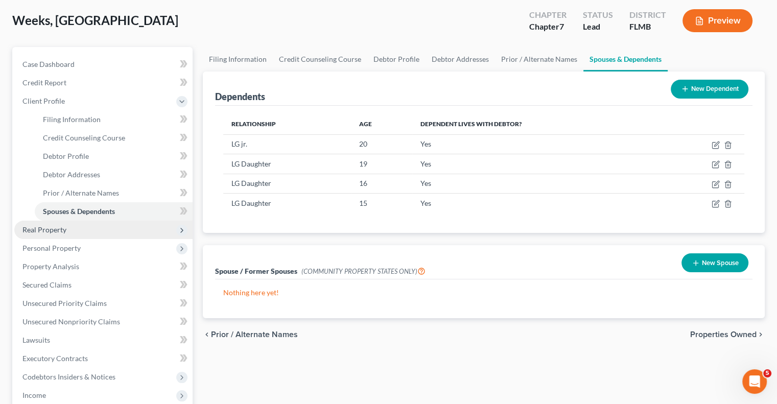
click at [64, 229] on span "Real Property" at bounding box center [44, 229] width 44 height 9
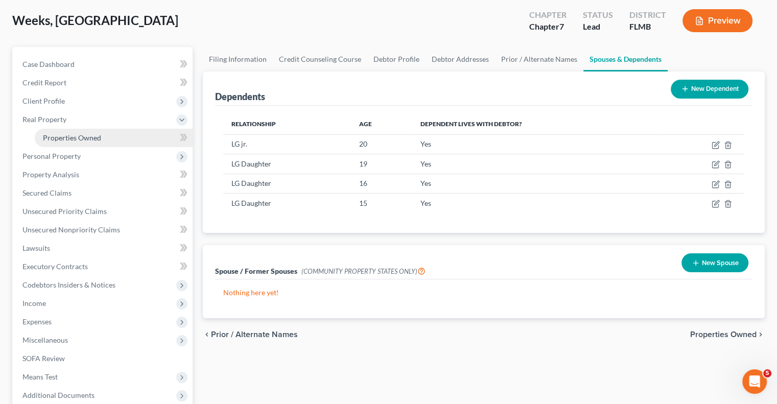
click at [75, 135] on span "Properties Owned" at bounding box center [72, 137] width 58 height 9
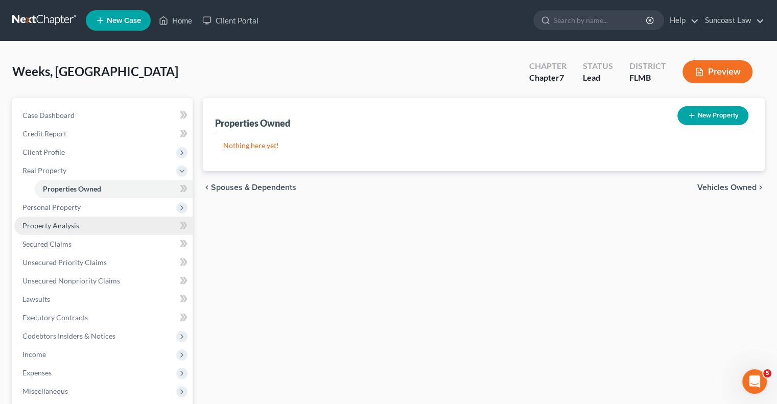
click at [66, 224] on span "Property Analysis" at bounding box center [50, 225] width 57 height 9
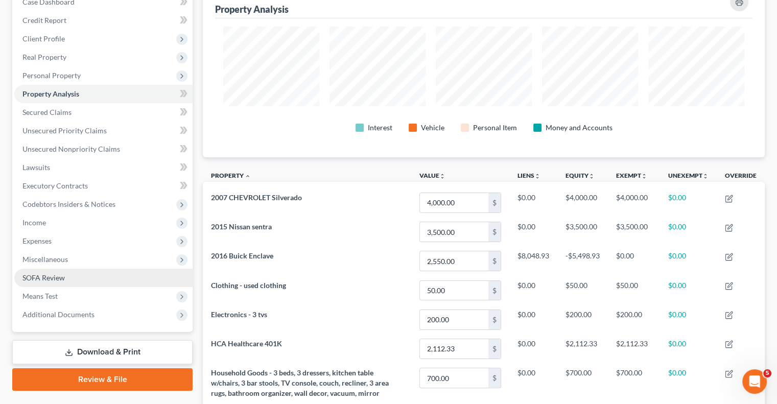
scroll to position [64, 0]
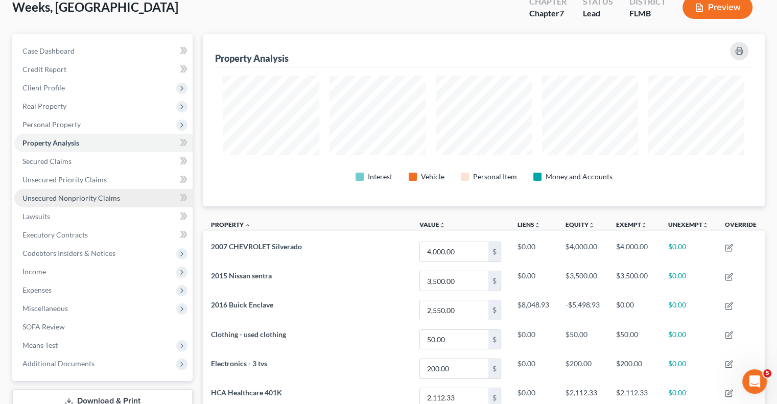
click at [88, 198] on span "Unsecured Nonpriority Claims" at bounding box center [71, 198] width 98 height 9
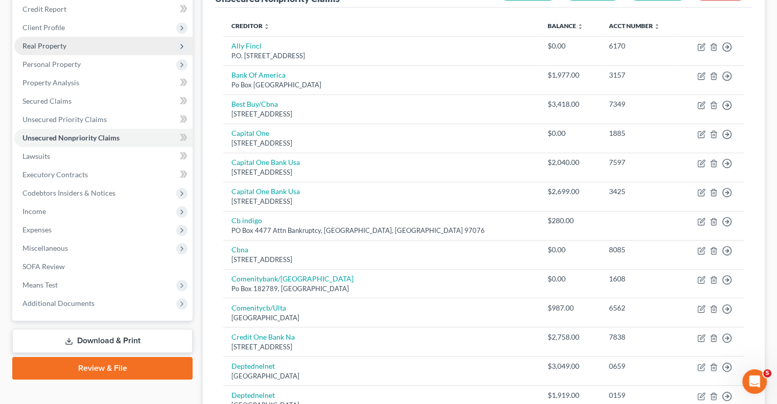
scroll to position [6, 0]
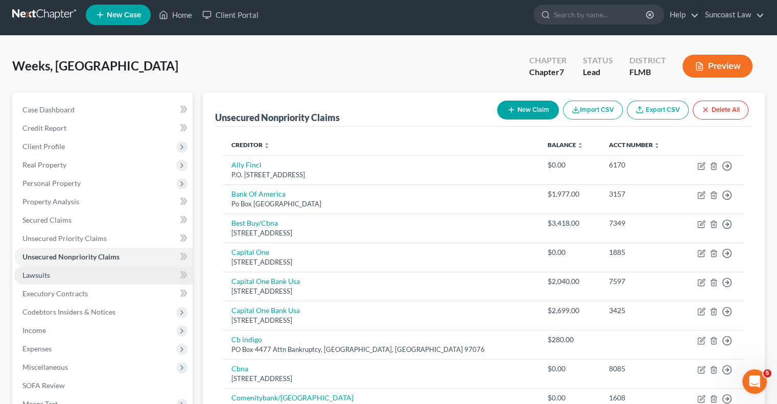
click at [52, 274] on link "Lawsuits" at bounding box center [103, 275] width 178 height 18
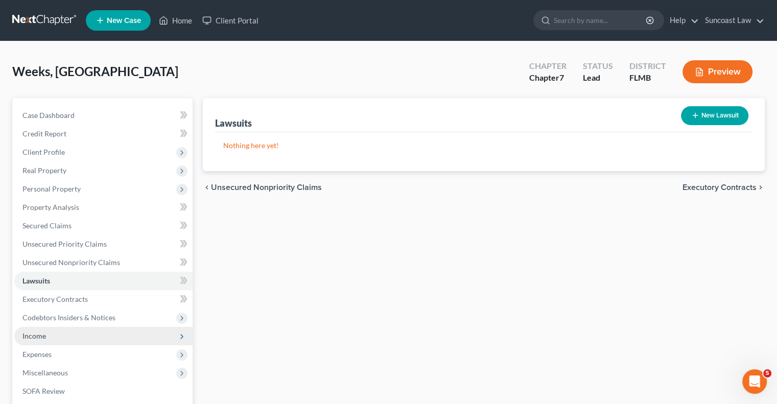
click at [68, 333] on span "Income" at bounding box center [103, 336] width 178 height 18
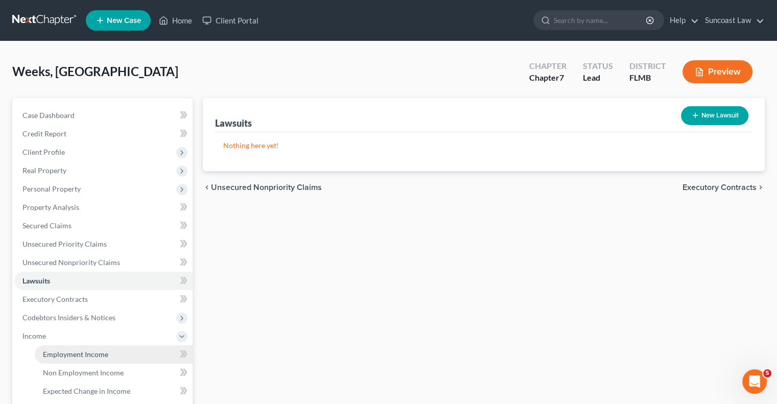
click at [96, 351] on span "Employment Income" at bounding box center [75, 354] width 65 height 9
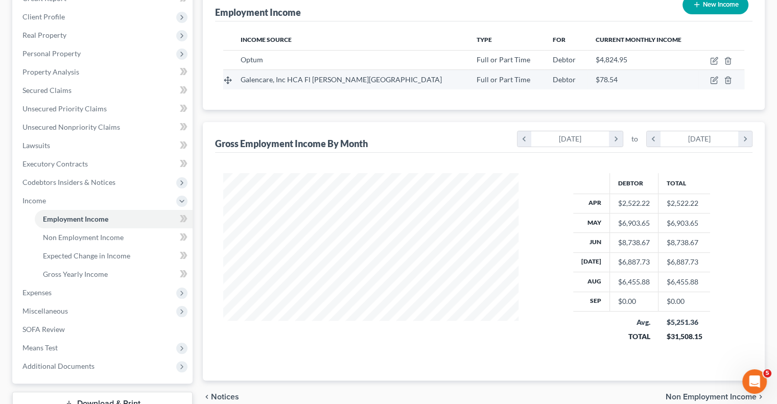
scroll to position [153, 0]
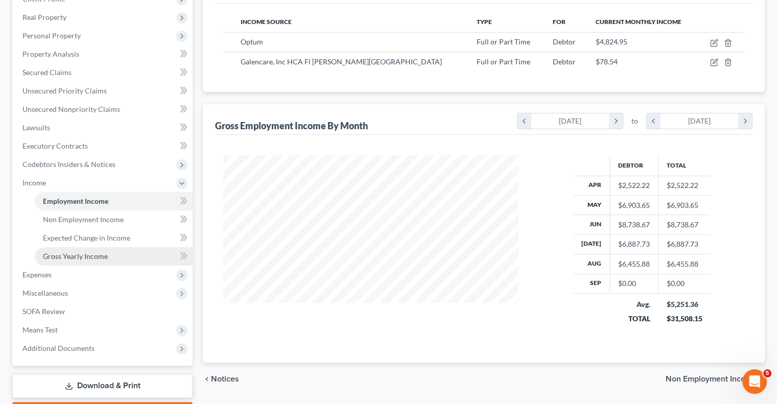
click at [91, 260] on span "Gross Yearly Income" at bounding box center [75, 256] width 65 height 9
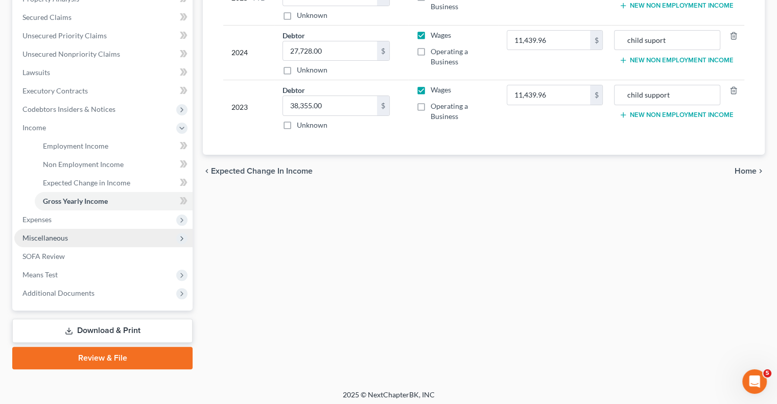
scroll to position [211, 0]
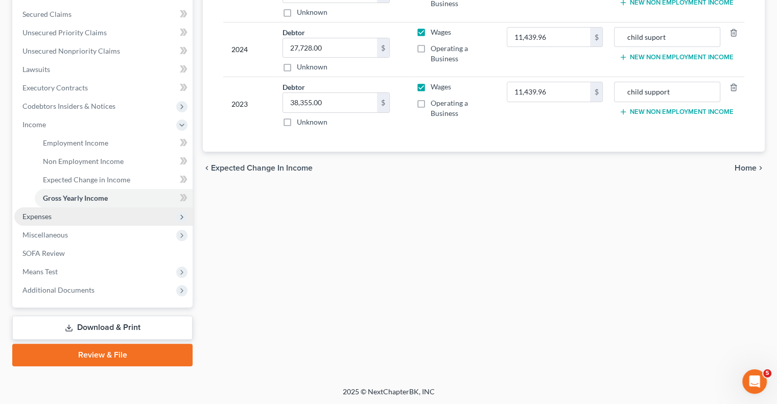
click at [45, 218] on span "Expenses" at bounding box center [36, 216] width 29 height 9
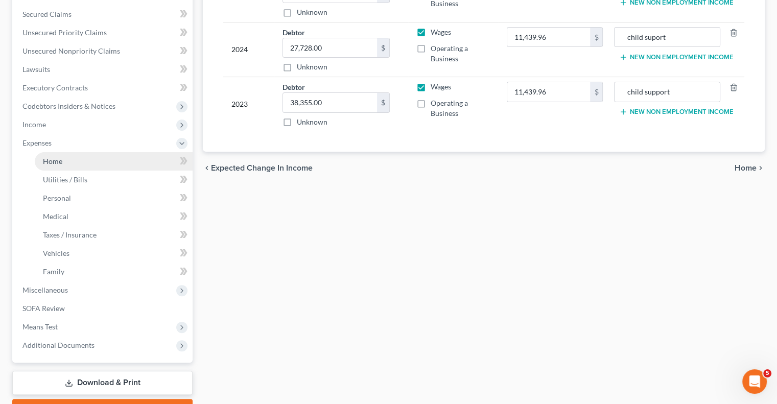
click at [51, 163] on span "Home" at bounding box center [52, 161] width 19 height 9
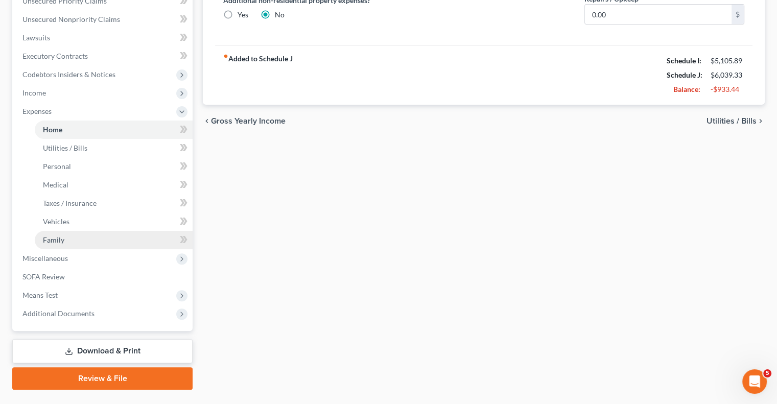
scroll to position [255, 0]
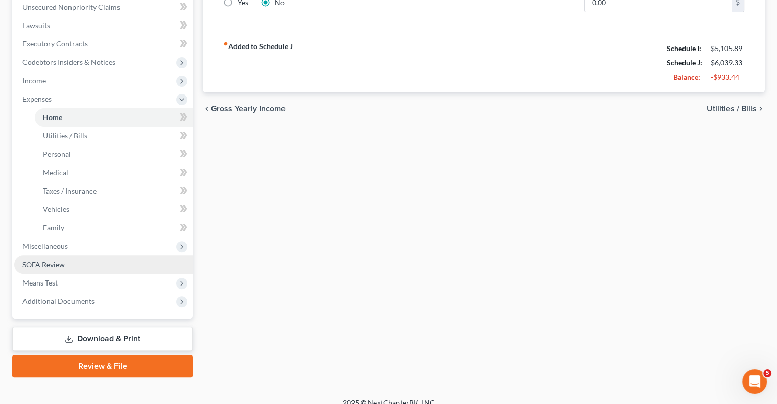
click at [58, 264] on span "SOFA Review" at bounding box center [43, 264] width 42 height 9
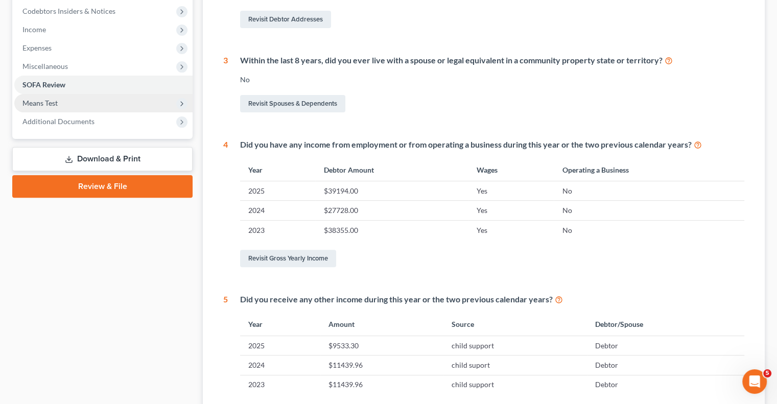
click at [53, 101] on span "Means Test" at bounding box center [39, 103] width 35 height 9
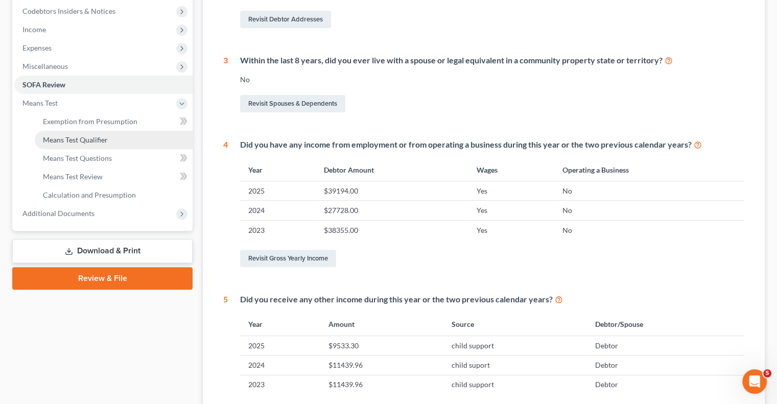
click at [73, 139] on span "Means Test Qualifier" at bounding box center [75, 139] width 65 height 9
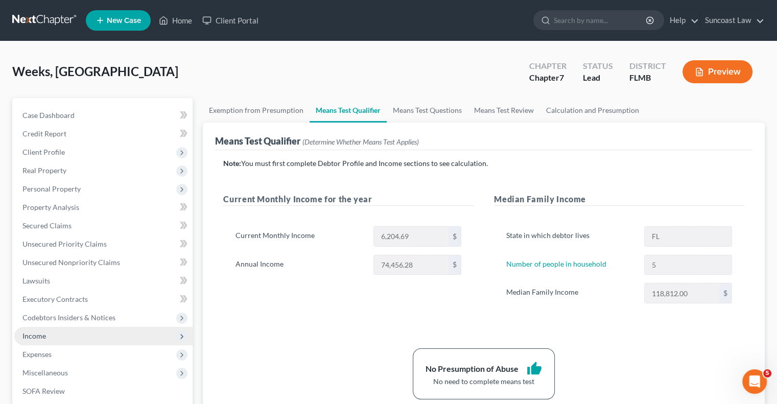
click at [52, 334] on span "Income" at bounding box center [103, 336] width 178 height 18
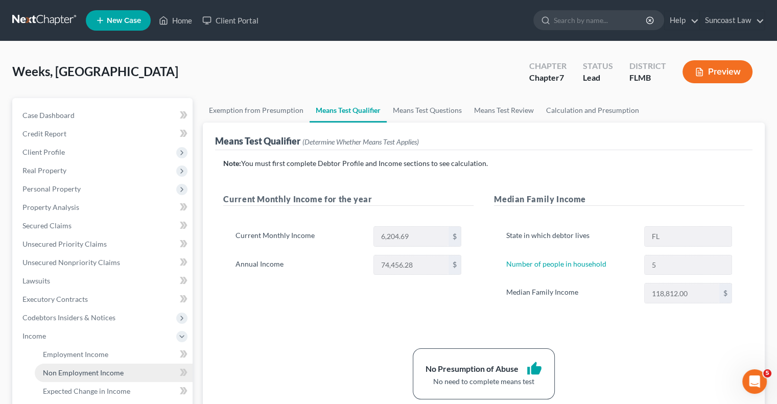
click at [101, 370] on span "Non Employment Income" at bounding box center [83, 372] width 81 height 9
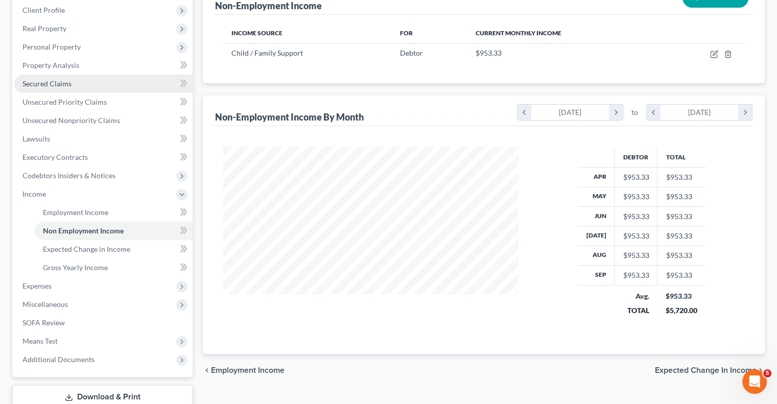
scroll to position [58, 0]
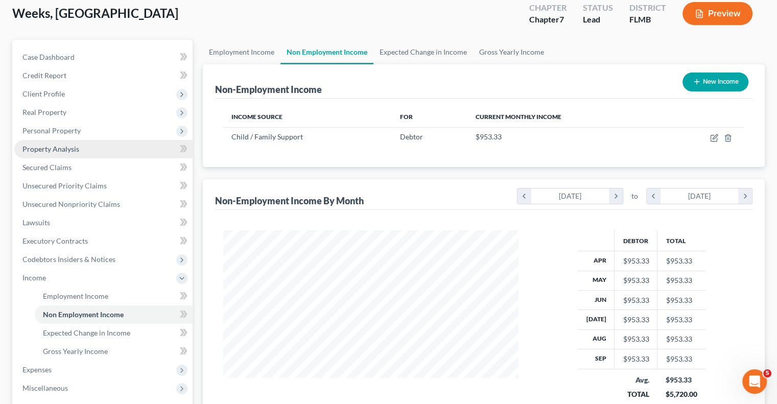
click at [69, 148] on span "Property Analysis" at bounding box center [50, 149] width 57 height 9
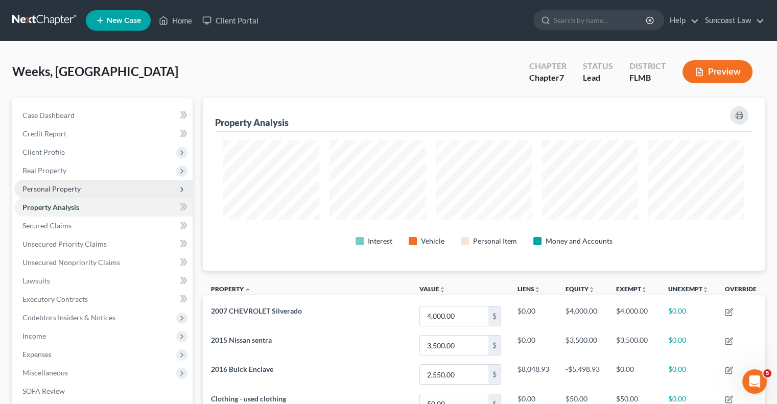
click at [62, 183] on span "Personal Property" at bounding box center [103, 189] width 178 height 18
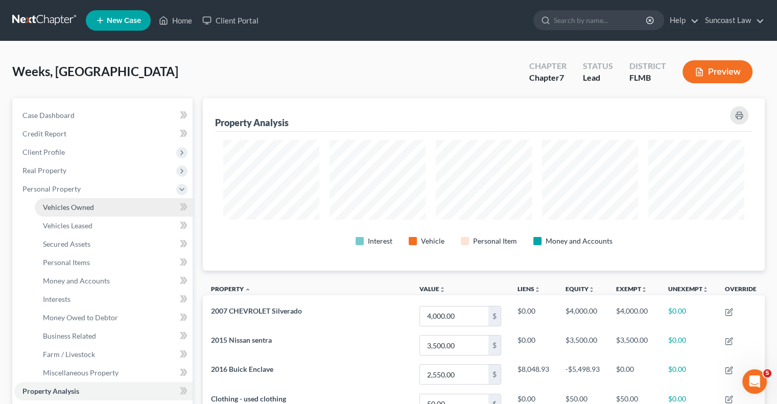
click at [102, 206] on link "Vehicles Owned" at bounding box center [114, 207] width 158 height 18
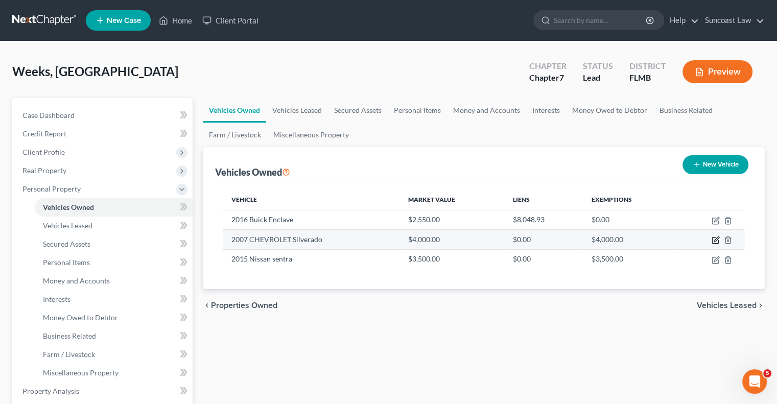
click at [715, 236] on icon "button" at bounding box center [715, 240] width 8 height 8
select select "0"
select select "19"
select select "3"
select select "0"
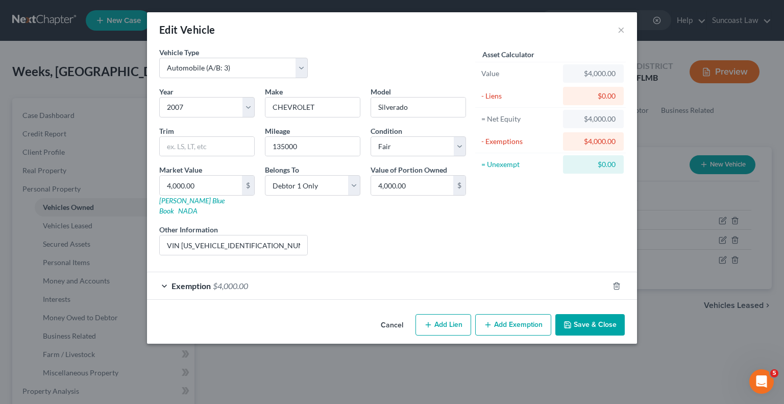
click at [535, 272] on div "Exemption $4,000.00" at bounding box center [378, 285] width 462 height 27
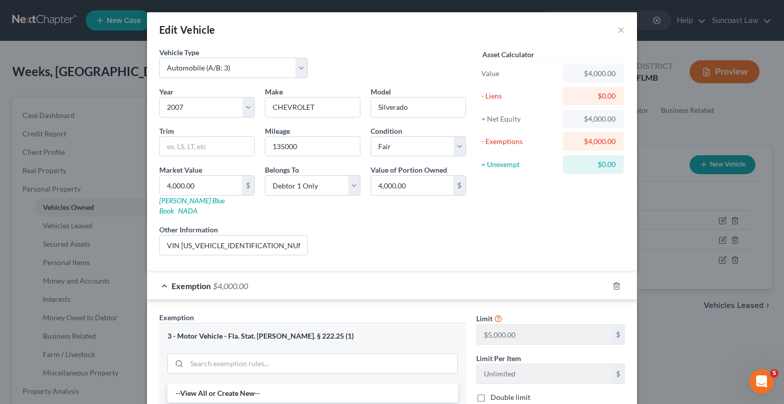
click at [613, 31] on div "Edit Vehicle ×" at bounding box center [392, 29] width 490 height 35
click at [618, 32] on button "×" at bounding box center [621, 29] width 7 height 12
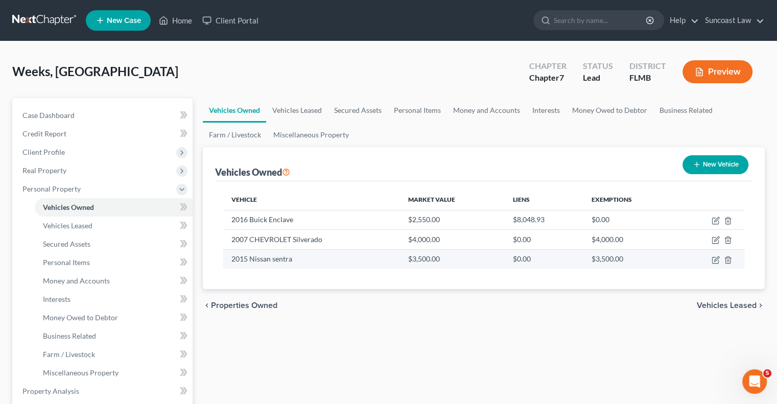
click at [651, 256] on td "$3,500.00" at bounding box center [629, 258] width 93 height 19
click at [655, 259] on td "$3,500.00" at bounding box center [629, 258] width 93 height 19
click at [719, 257] on icon "button" at bounding box center [715, 260] width 8 height 8
select select "0"
select select "11"
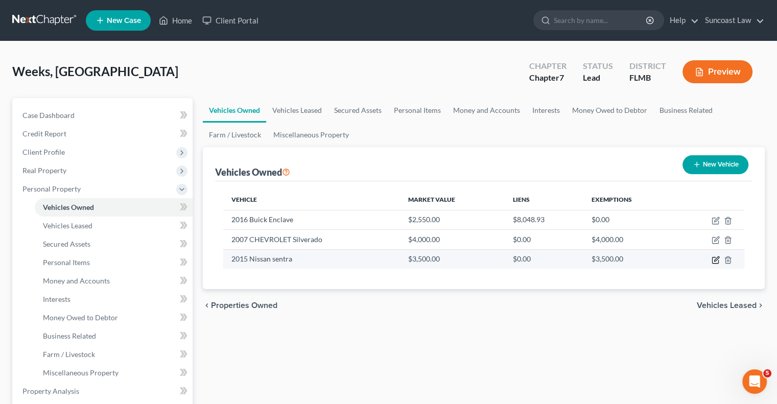
select select "3"
select select "0"
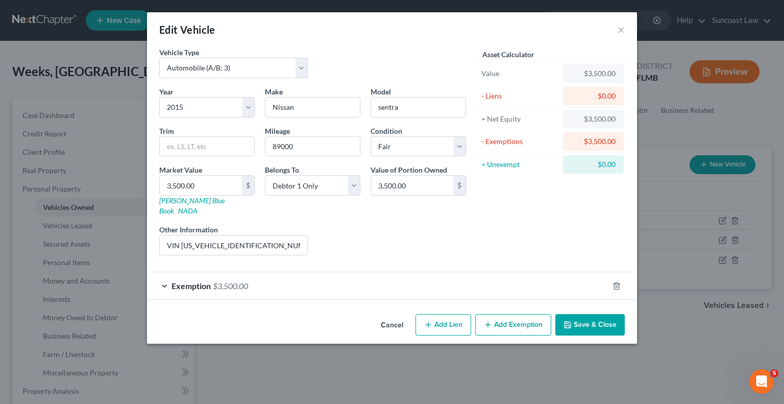
click at [517, 272] on div "Exemption $3,500.00" at bounding box center [378, 285] width 462 height 27
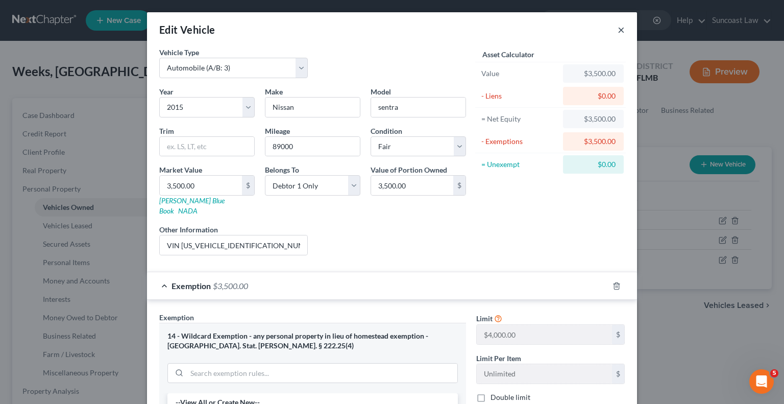
click at [618, 28] on button "×" at bounding box center [621, 29] width 7 height 12
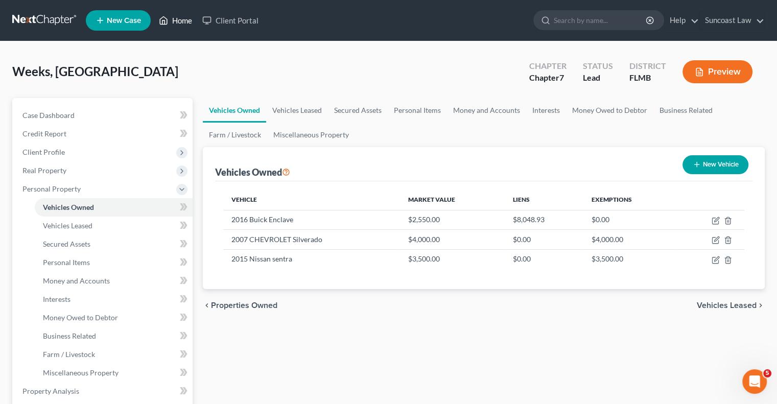
click at [177, 20] on link "Home" at bounding box center [175, 20] width 43 height 18
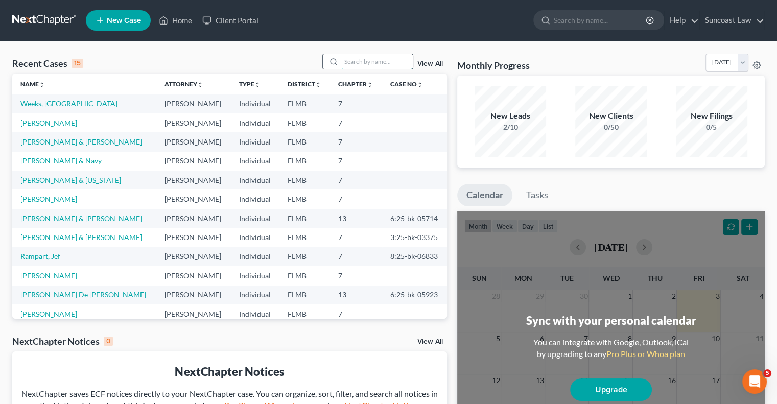
click at [385, 58] on input "search" at bounding box center [376, 61] width 71 height 15
type input "[PERSON_NAME]"
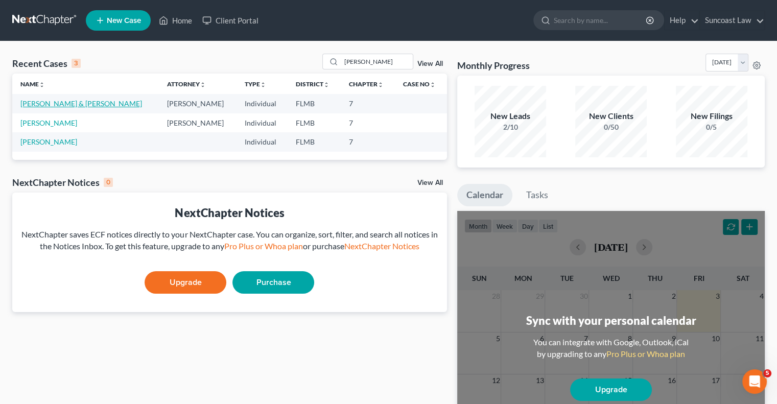
click at [87, 101] on link "[PERSON_NAME] & [PERSON_NAME]" at bounding box center [81, 103] width 122 height 9
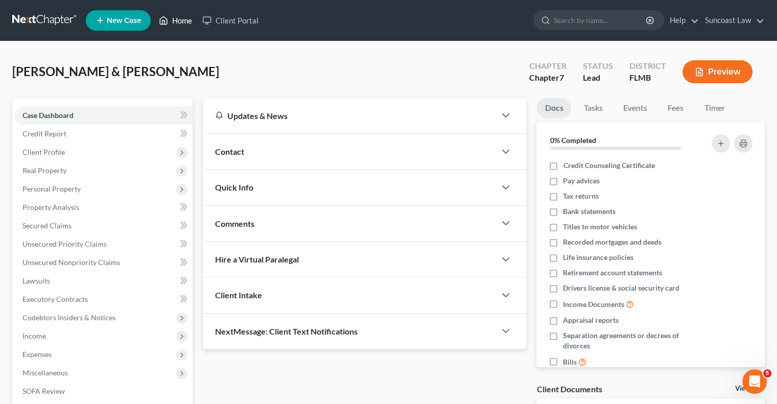
drag, startPoint x: 184, startPoint y: 22, endPoint x: 188, endPoint y: 38, distance: 15.9
click at [183, 22] on link "Home" at bounding box center [175, 20] width 43 height 18
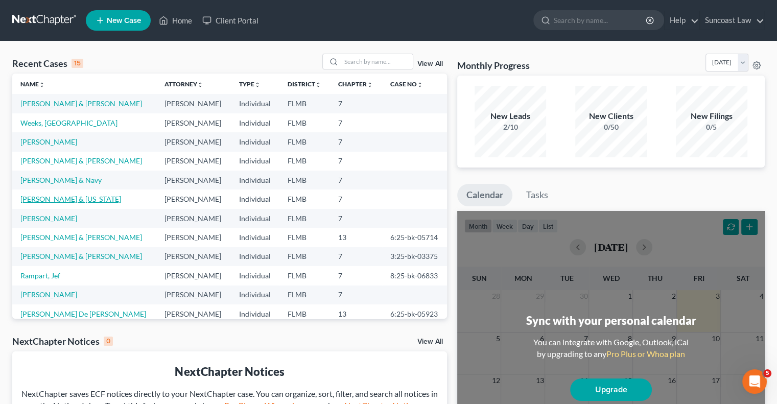
click at [58, 198] on link "[PERSON_NAME] & [US_STATE]" at bounding box center [70, 199] width 101 height 9
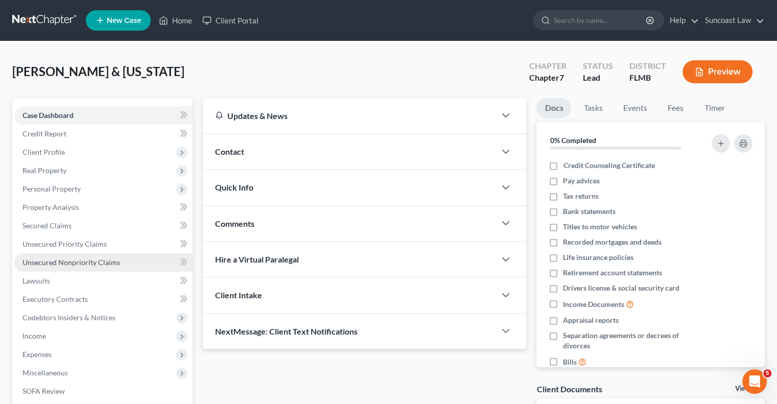
click at [108, 265] on span "Unsecured Nonpriority Claims" at bounding box center [71, 262] width 98 height 9
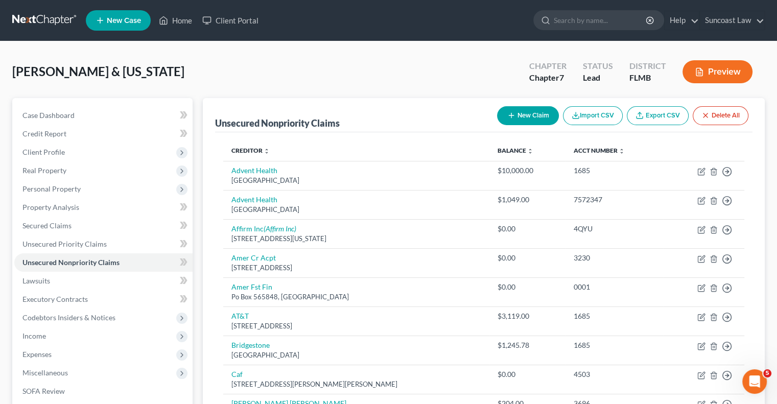
click at [532, 119] on button "New Claim" at bounding box center [528, 115] width 62 height 19
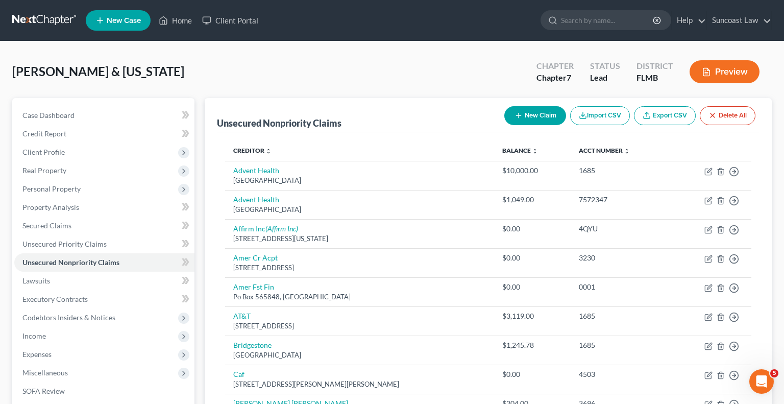
select select "2"
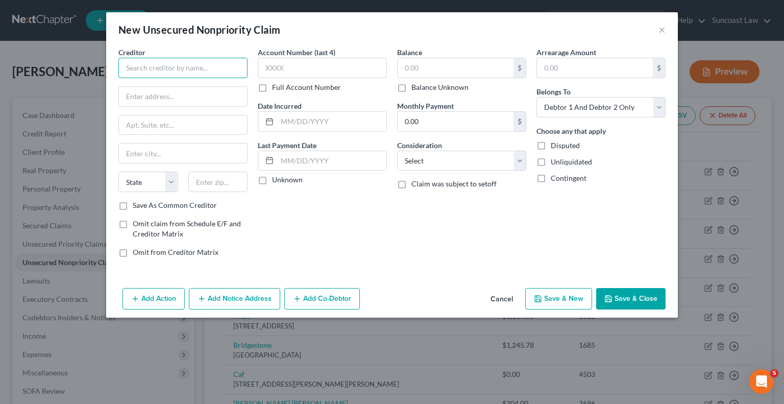
click at [165, 60] on input "text" at bounding box center [182, 68] width 129 height 20
type input "RTR Financial Services"
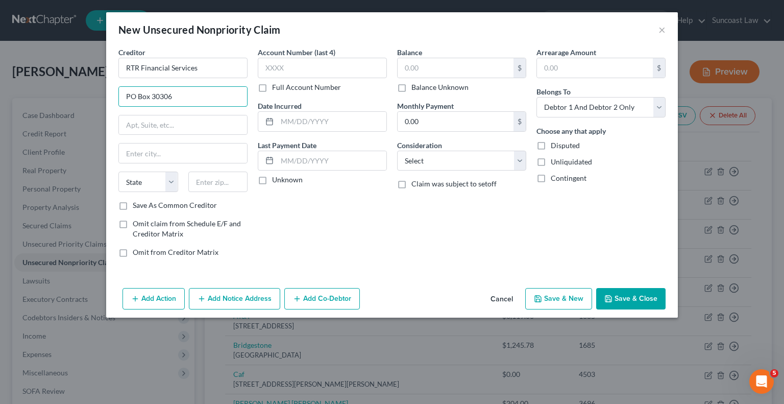
type input "PO Box 30306"
type input "10303"
type input "[GEOGRAPHIC_DATA]"
select select "35"
click at [272, 86] on label "Full Account Number" at bounding box center [306, 87] width 69 height 10
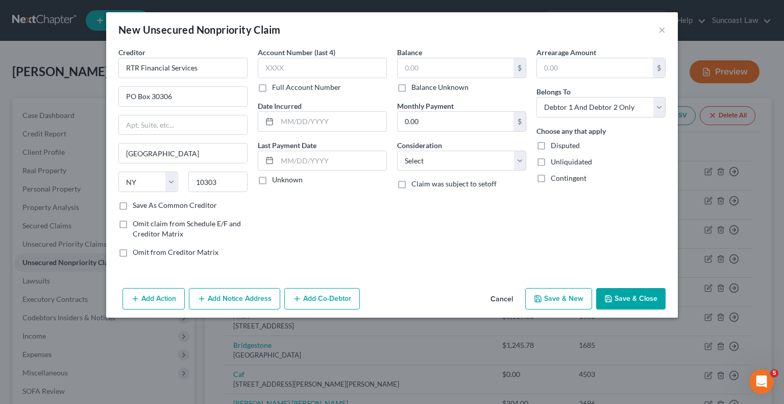
click at [276, 86] on input "Full Account Number" at bounding box center [279, 85] width 7 height 7
click at [305, 67] on input "text" at bounding box center [322, 68] width 129 height 20
type input "680-118153005"
click at [435, 65] on input "text" at bounding box center [456, 67] width 116 height 19
type input "2,858.34"
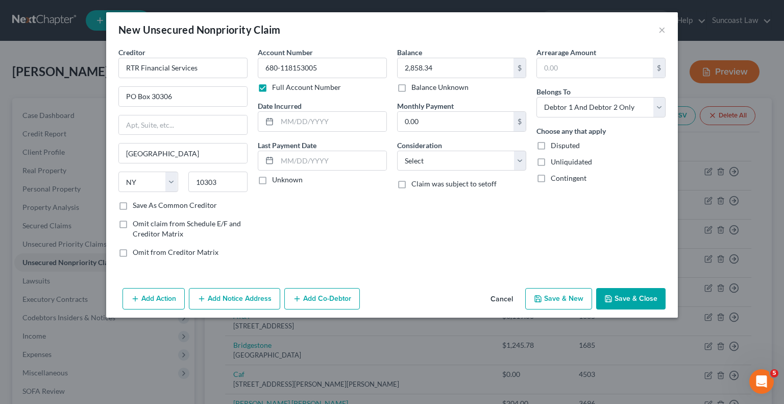
click at [633, 288] on button "Save & Close" at bounding box center [630, 298] width 69 height 21
